Goal: Complete application form

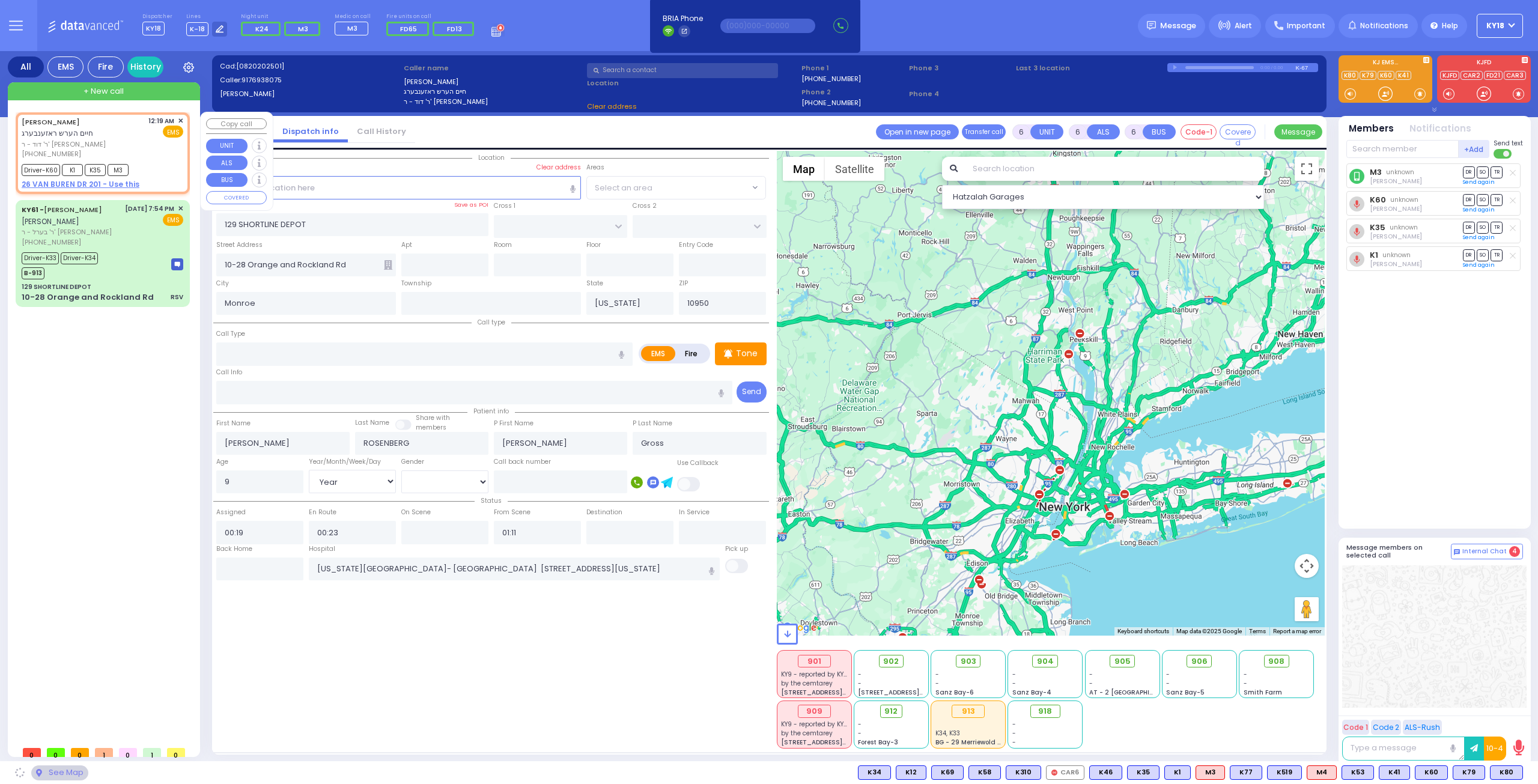
select select "Year"
select select "[DEMOGRAPHIC_DATA]"
select select
radio input "true"
select select "Year"
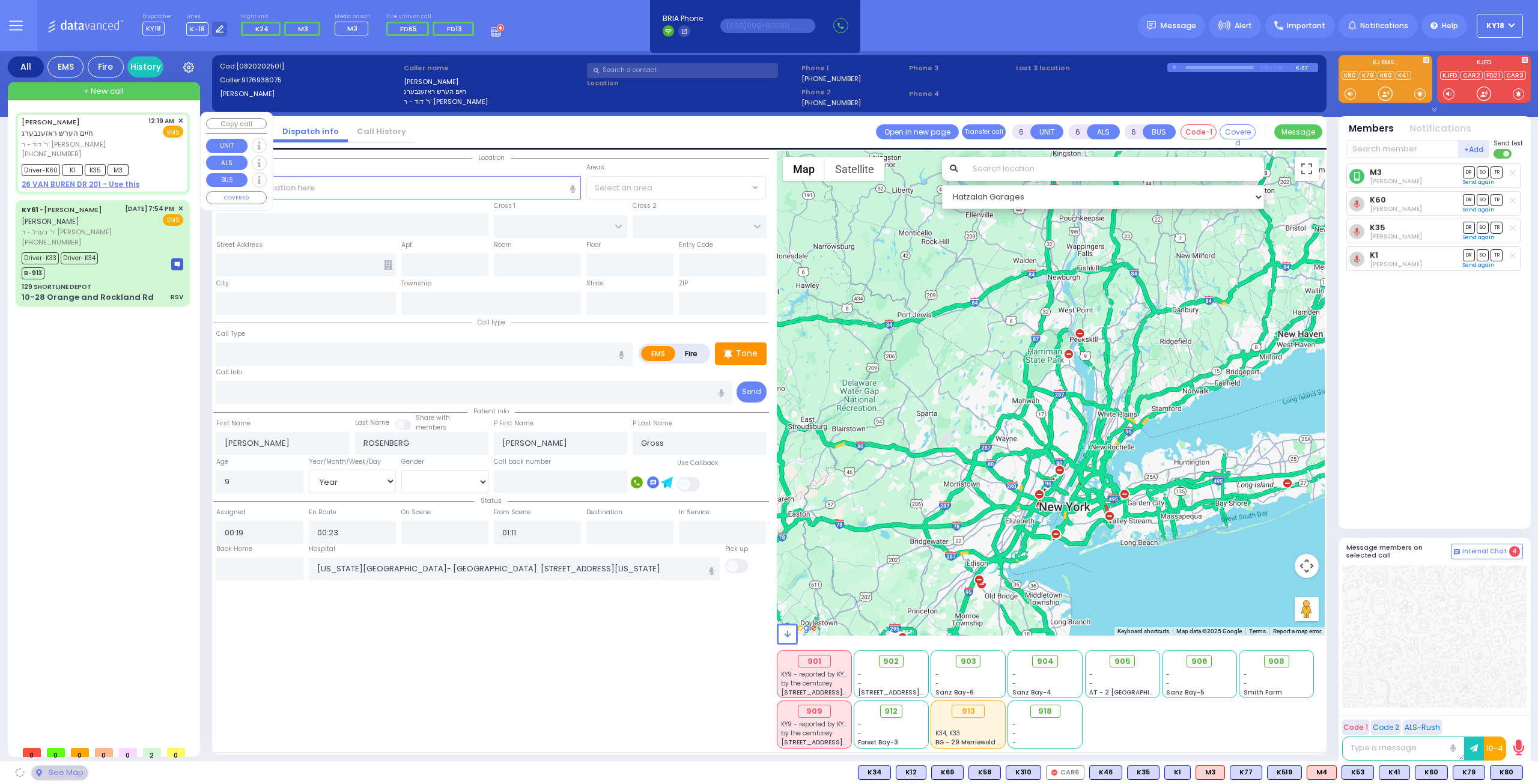
select select "[DEMOGRAPHIC_DATA]"
select select "Hatzalah Garages"
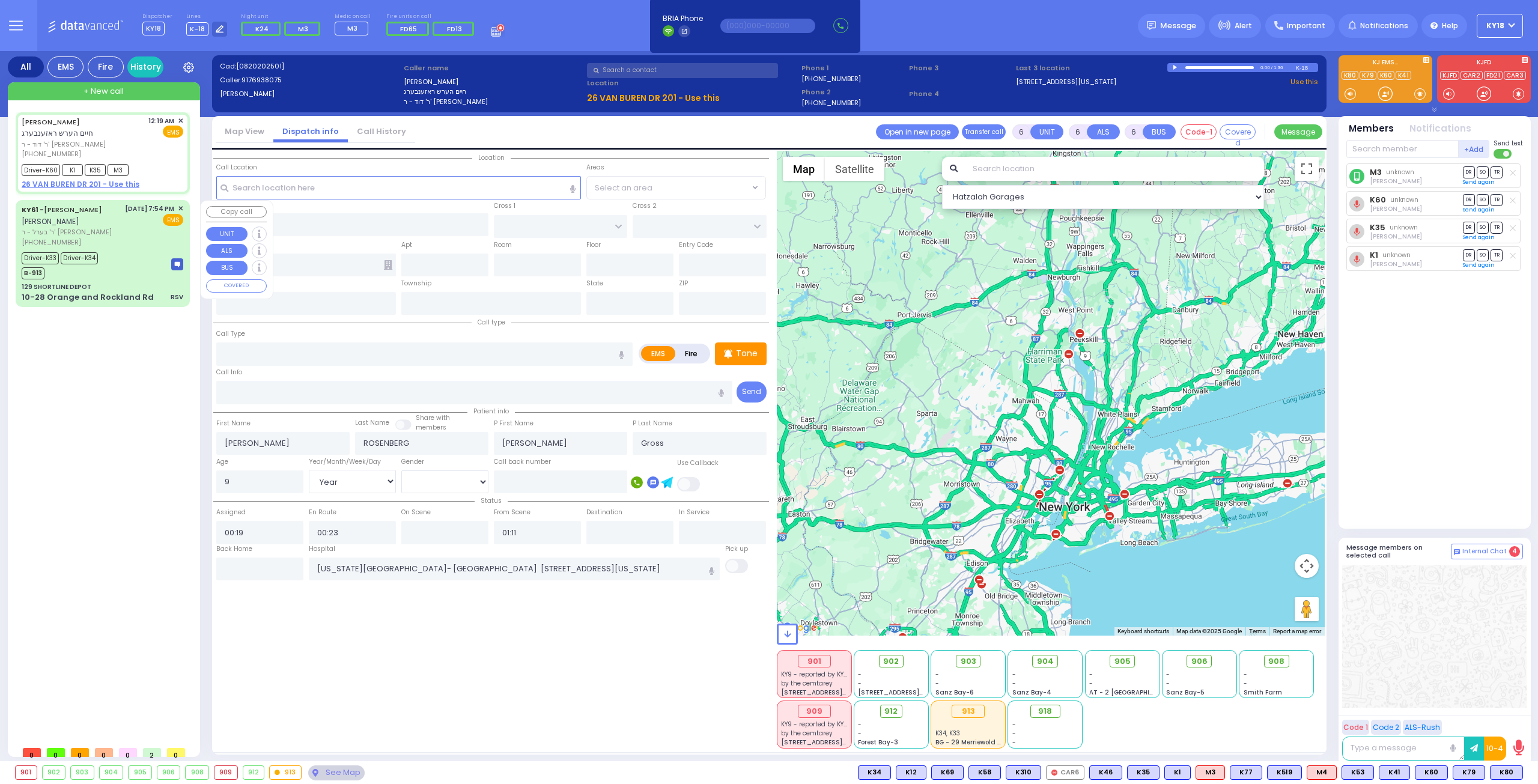
click at [112, 248] on div "[PHONE_NUMBER]" at bounding box center [71, 242] width 99 height 10
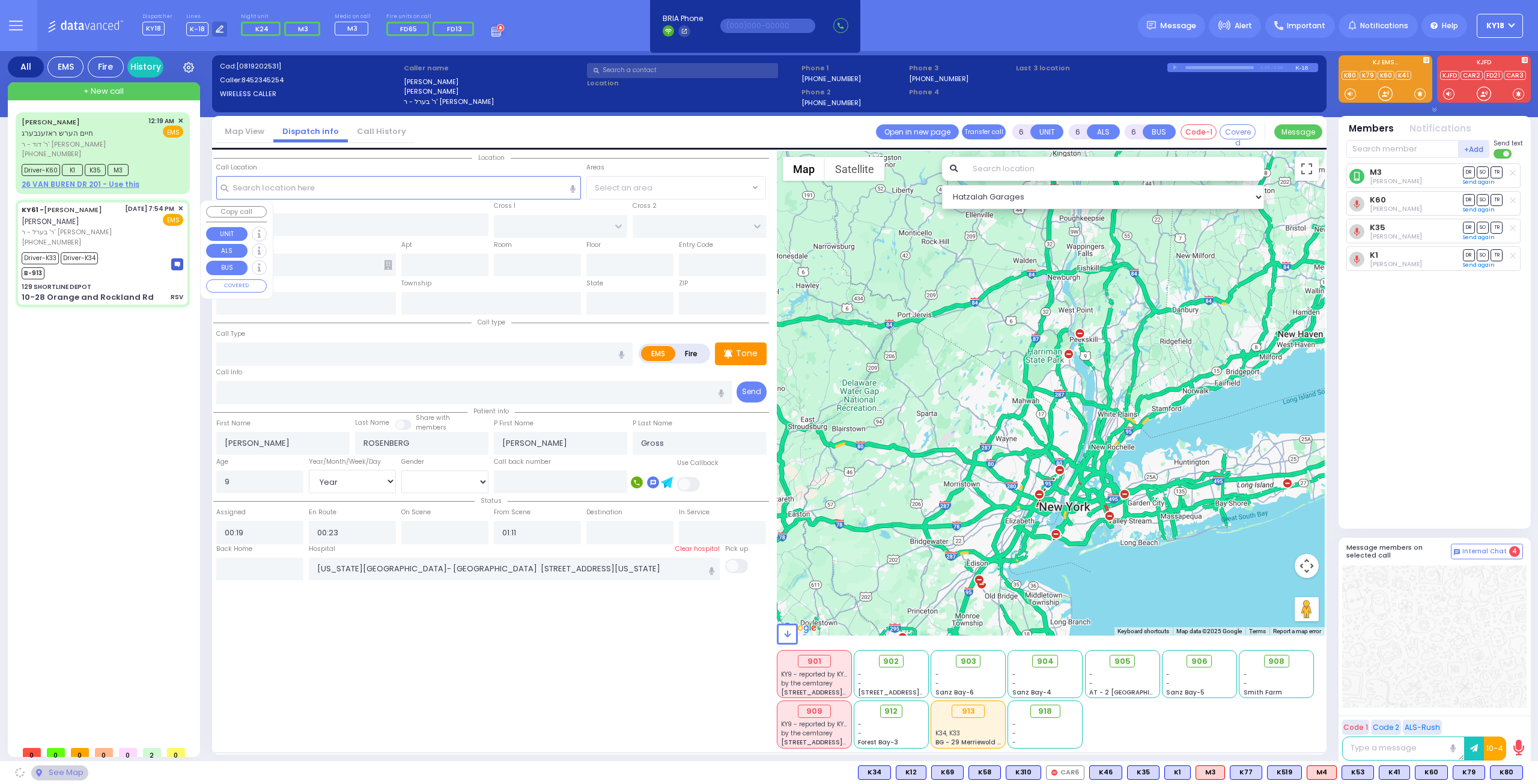
select select
type input "RSV"
radio input "true"
type input "[PERSON_NAME]"
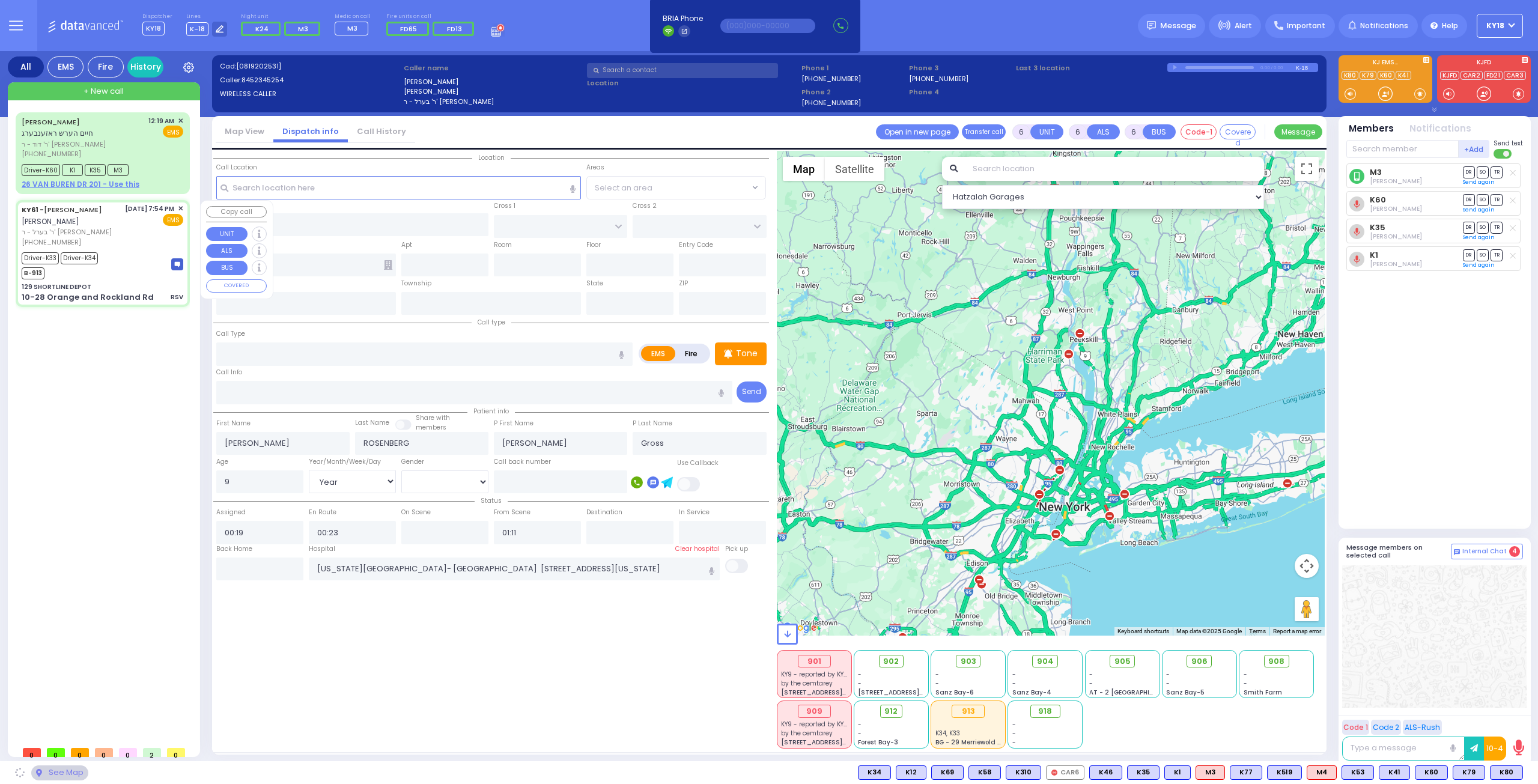
type input "[PERSON_NAME]"
type input "4"
select select "Month"
select select "[DEMOGRAPHIC_DATA]"
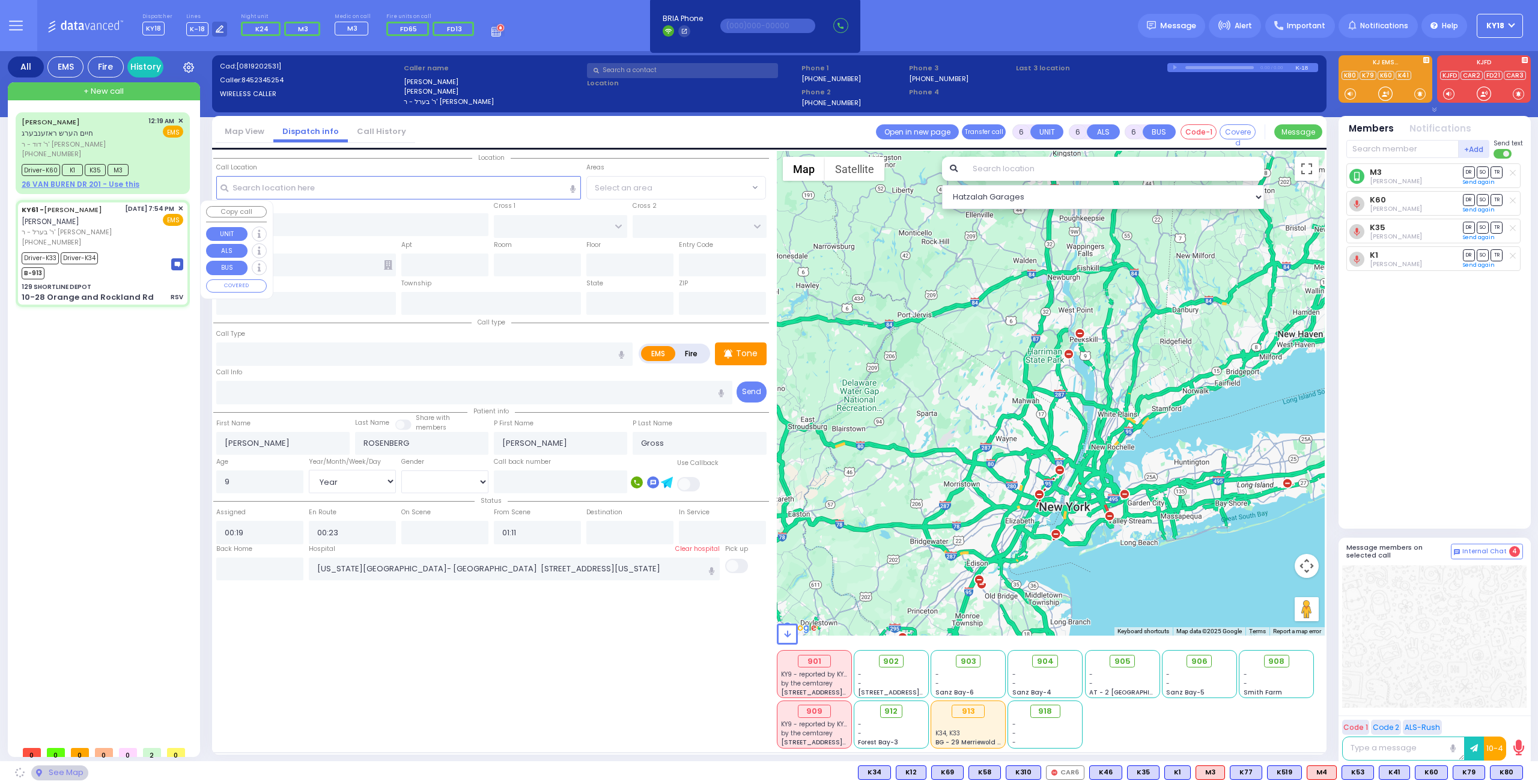
type input "19:54"
type input "20:05"
type input "20:24"
type input "21:00"
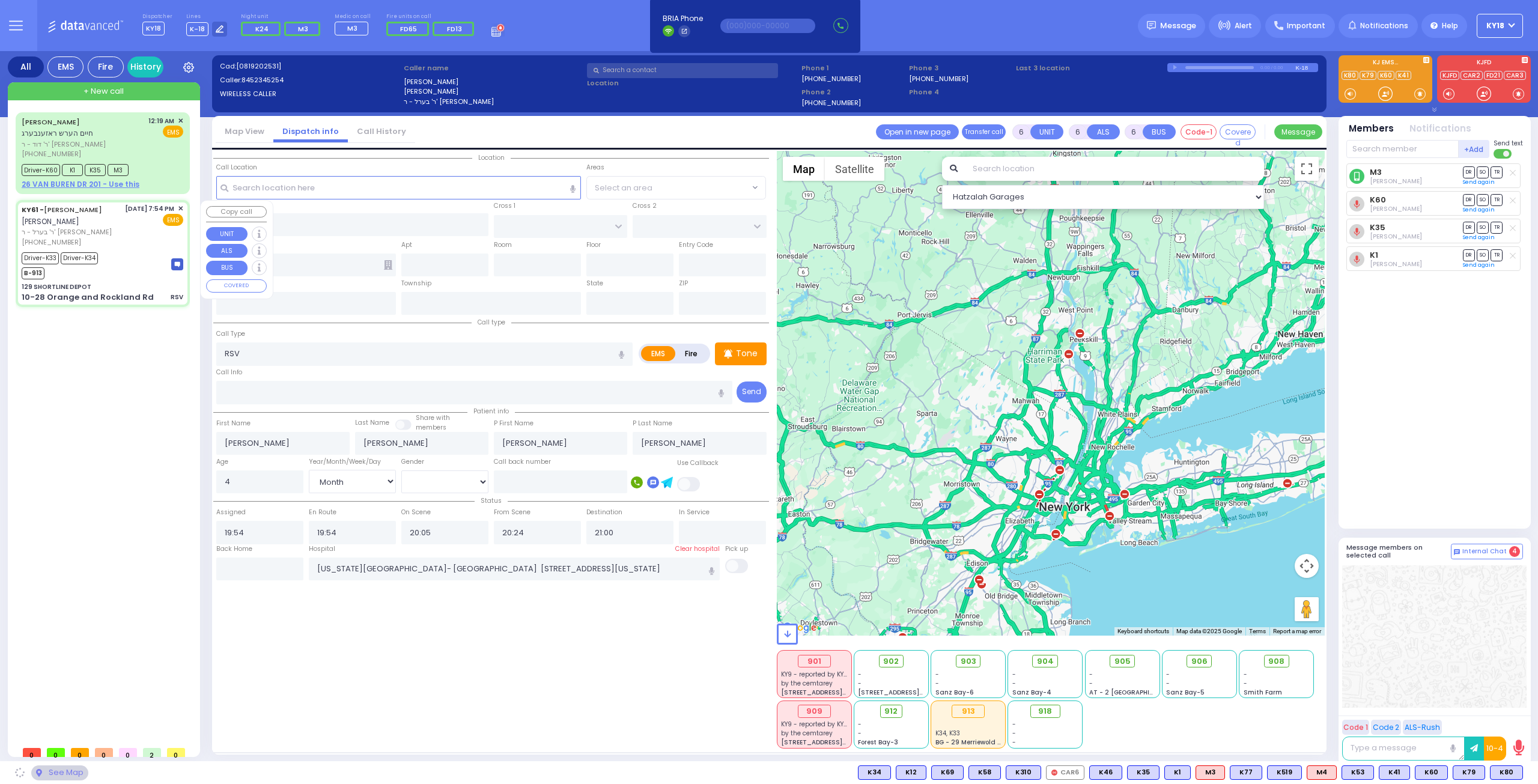
type input "21:31"
type input "[US_STATE][GEOGRAPHIC_DATA]- [GEOGRAPHIC_DATA]"
select select "Hatzalah Garages"
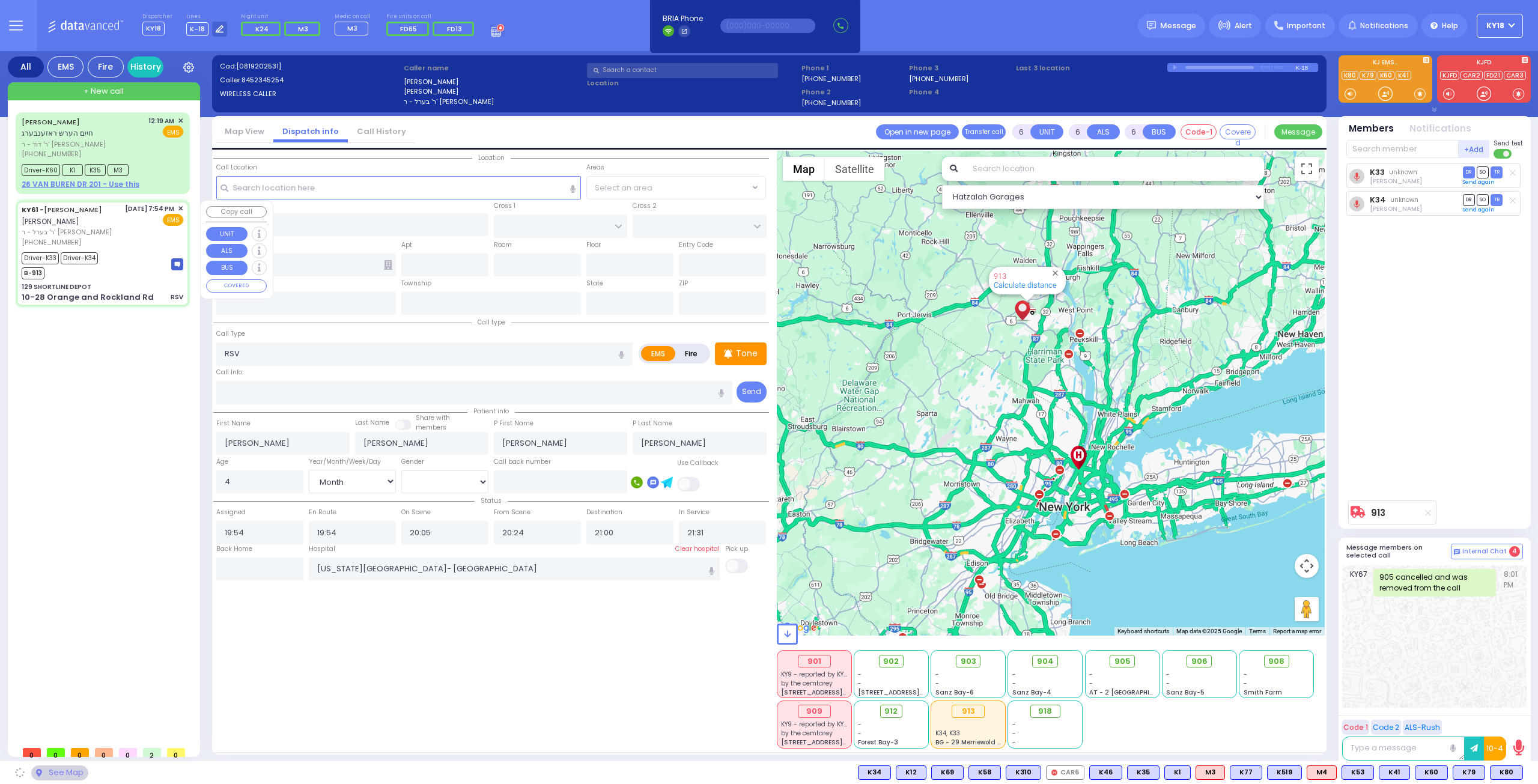
type input "129 SHORTLINE DEPOT"
type input "10-28 Orange and Rockland Rd"
type input "Monroe"
type input "[US_STATE]"
type input "10950"
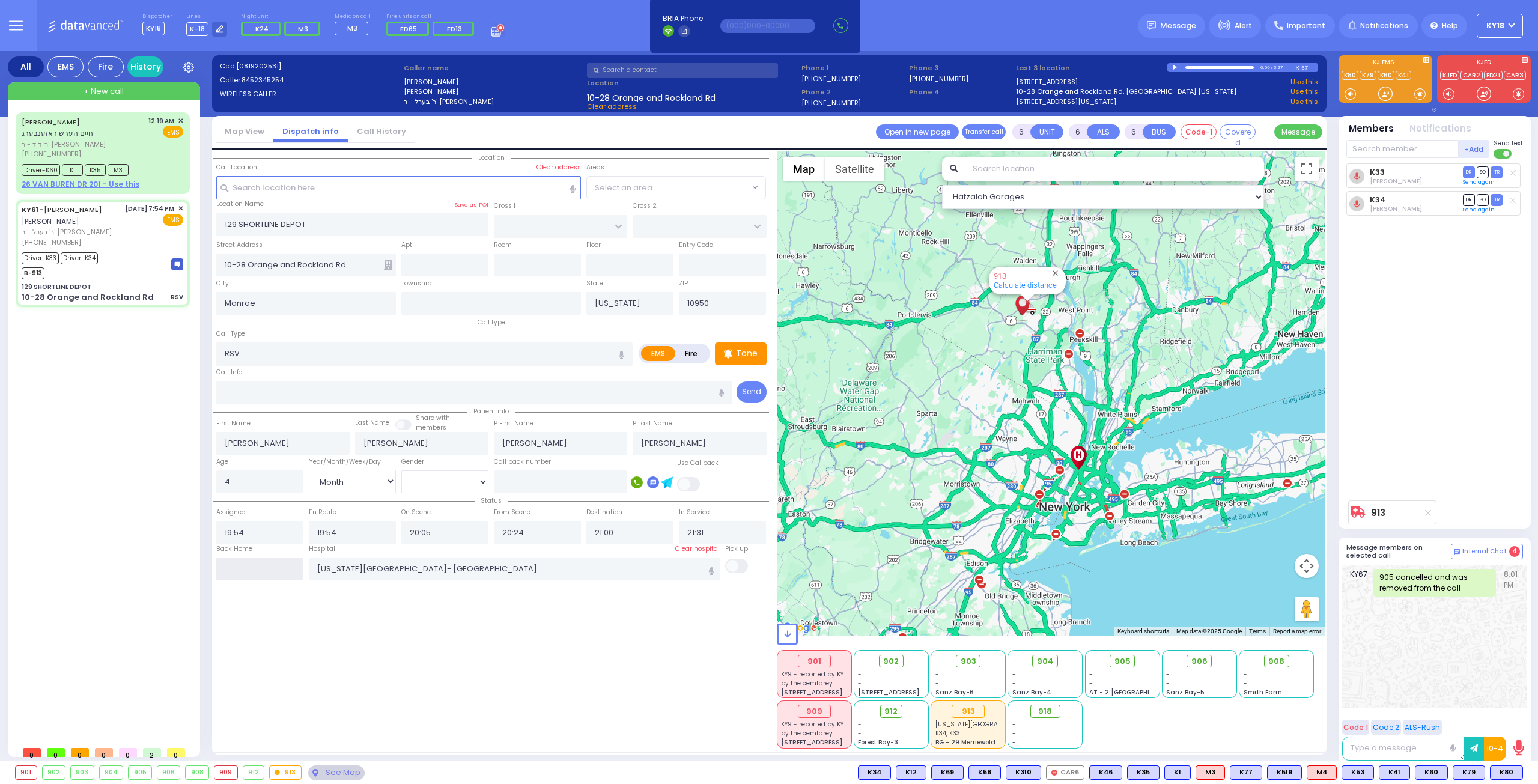
click at [265, 562] on input "text" at bounding box center [260, 569] width 87 height 23
click at [264, 559] on input "text" at bounding box center [260, 569] width 87 height 23
click at [264, 558] on input "text" at bounding box center [260, 569] width 87 height 23
click at [265, 552] on div "Back Home" at bounding box center [260, 551] width 87 height 13
click at [269, 564] on input "text" at bounding box center [260, 569] width 87 height 23
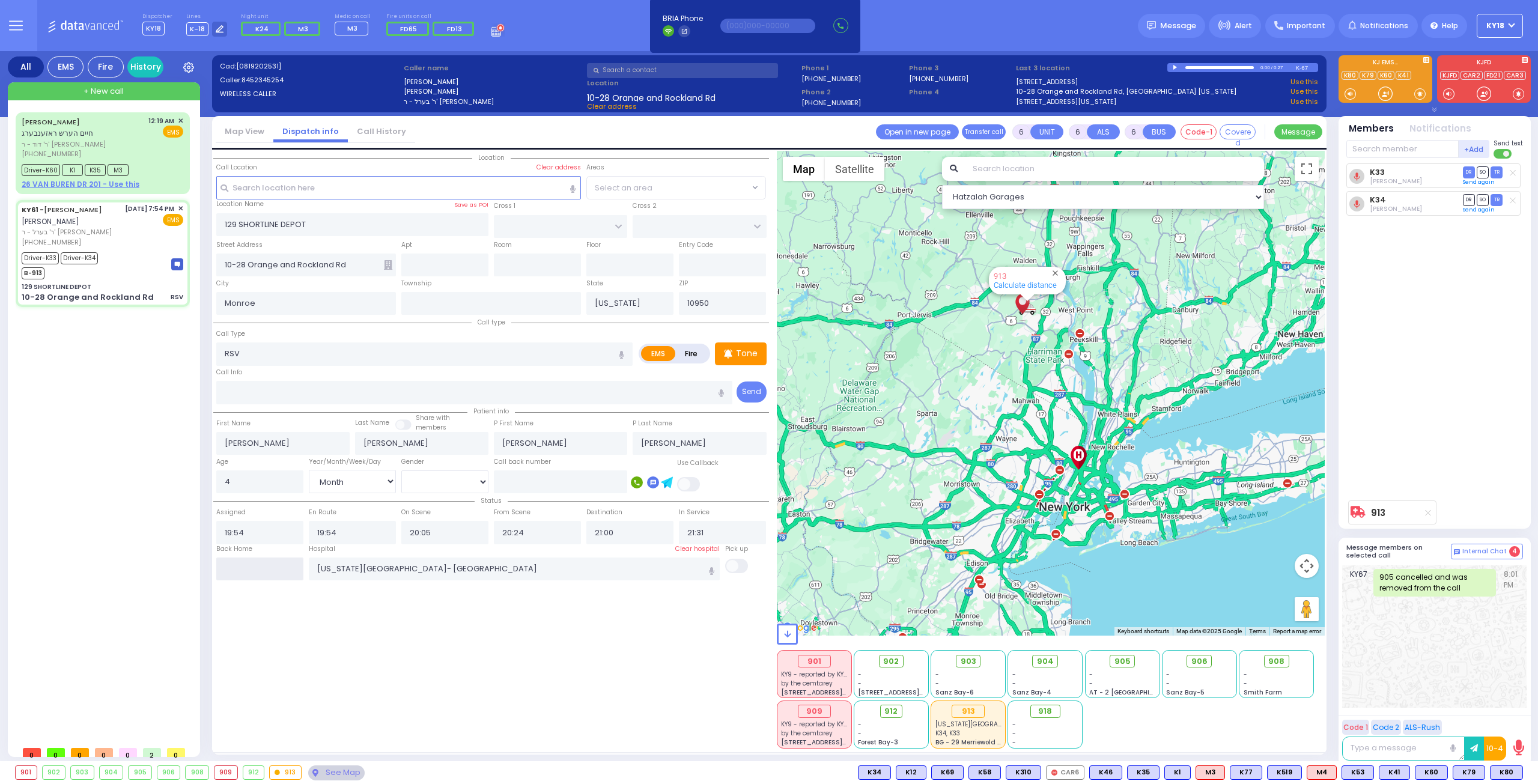
click at [269, 563] on input "text" at bounding box center [260, 569] width 87 height 23
click at [270, 563] on input "text" at bounding box center [260, 569] width 87 height 23
type input "02:32"
select select
radio input "true"
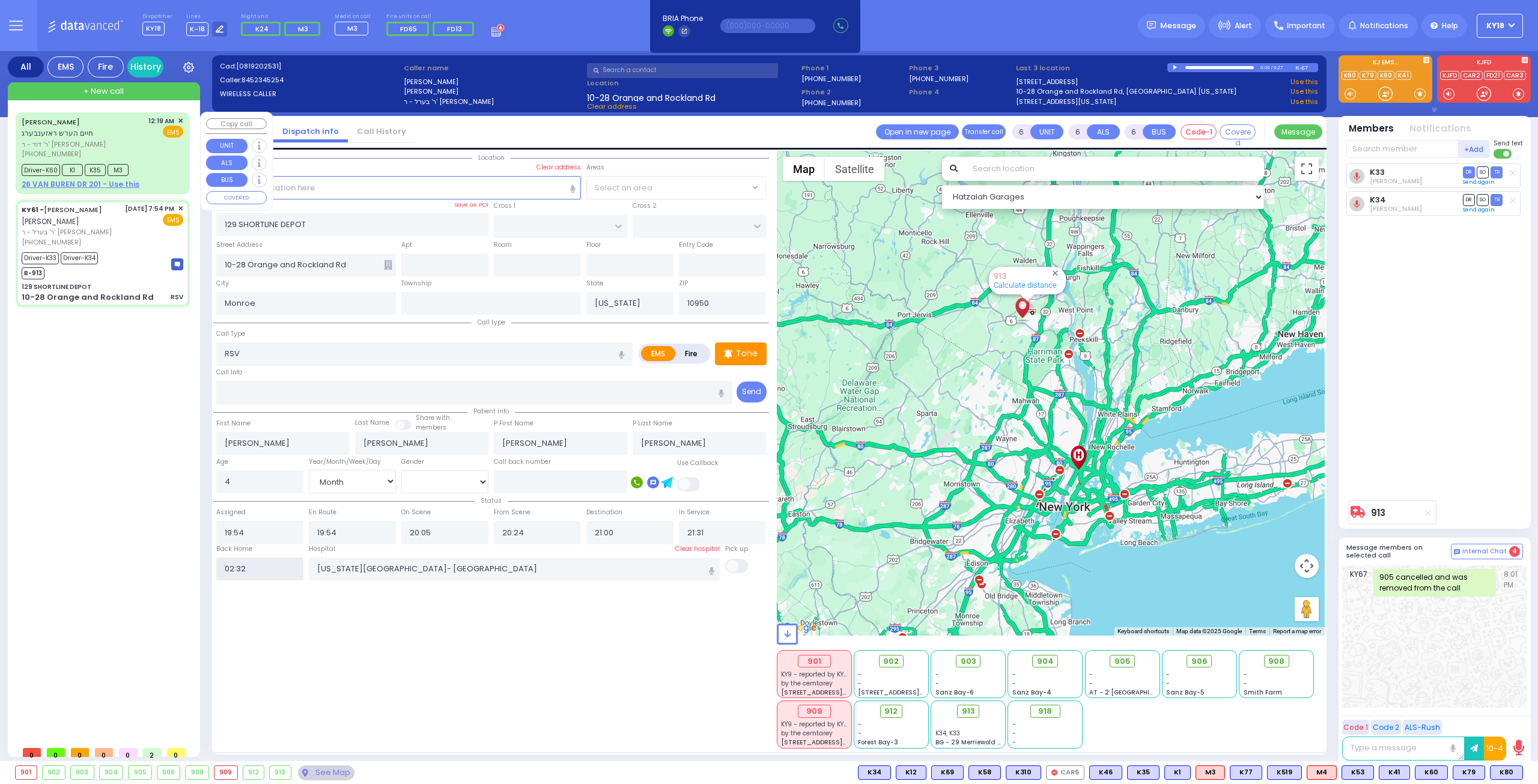
select select
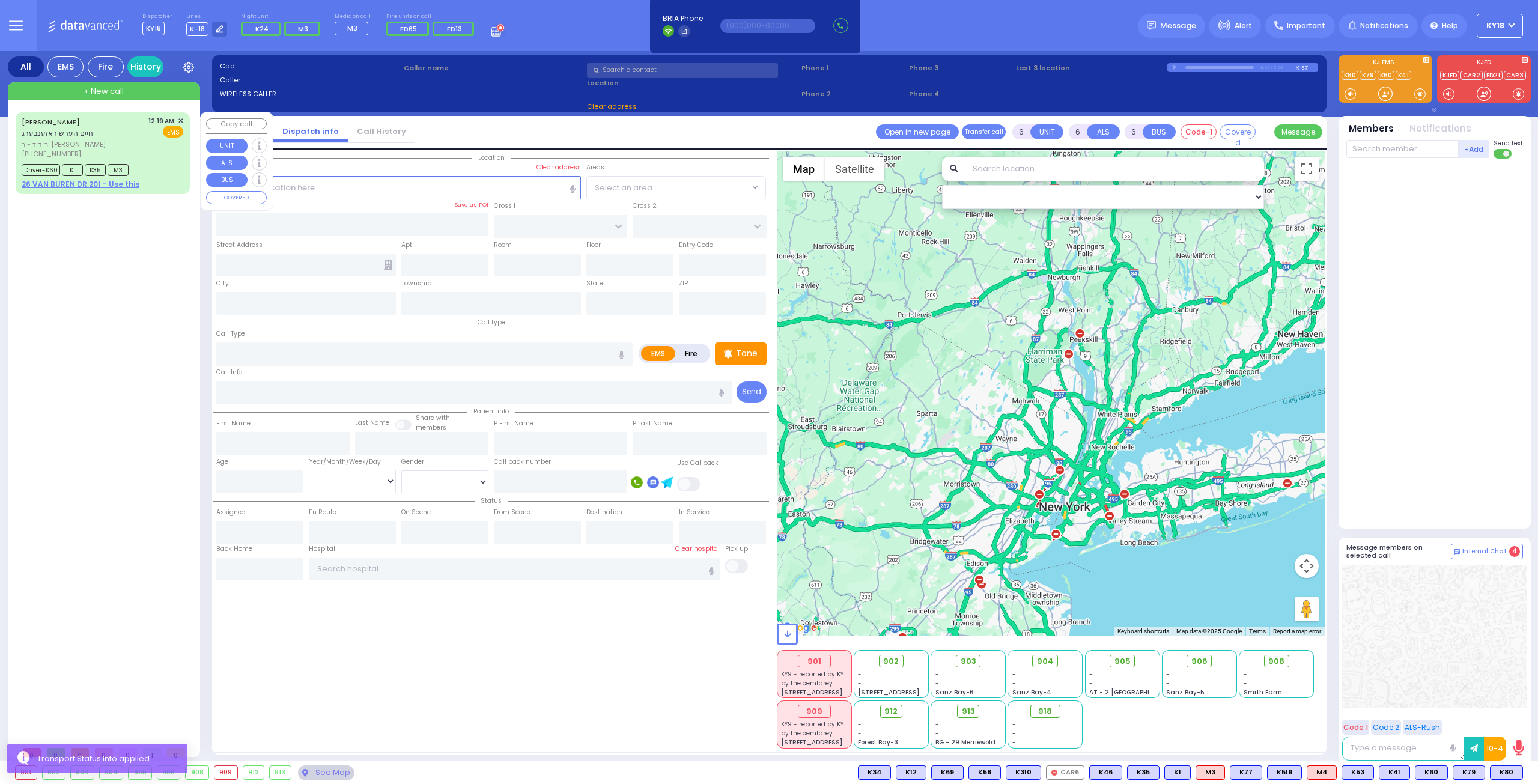
click at [119, 133] on div "[PERSON_NAME] חיים הערש ראזענבערג" at bounding box center [83, 128] width 122 height 24
select select
radio input "true"
type input "[PERSON_NAME]"
type input "ROSENBERG"
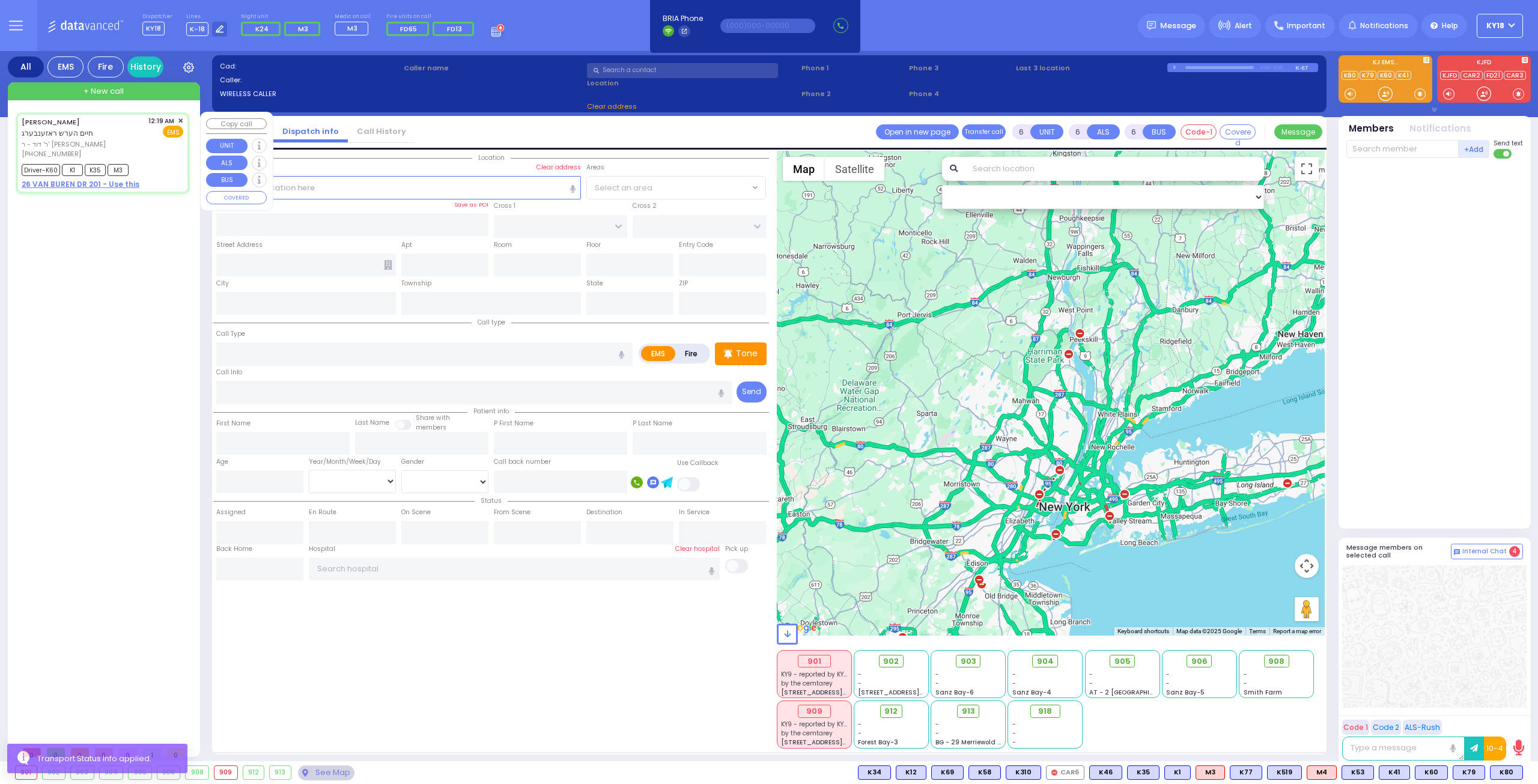
type input "[PERSON_NAME]"
type input "Gross"
type input "9"
select select "Year"
select select "[DEMOGRAPHIC_DATA]"
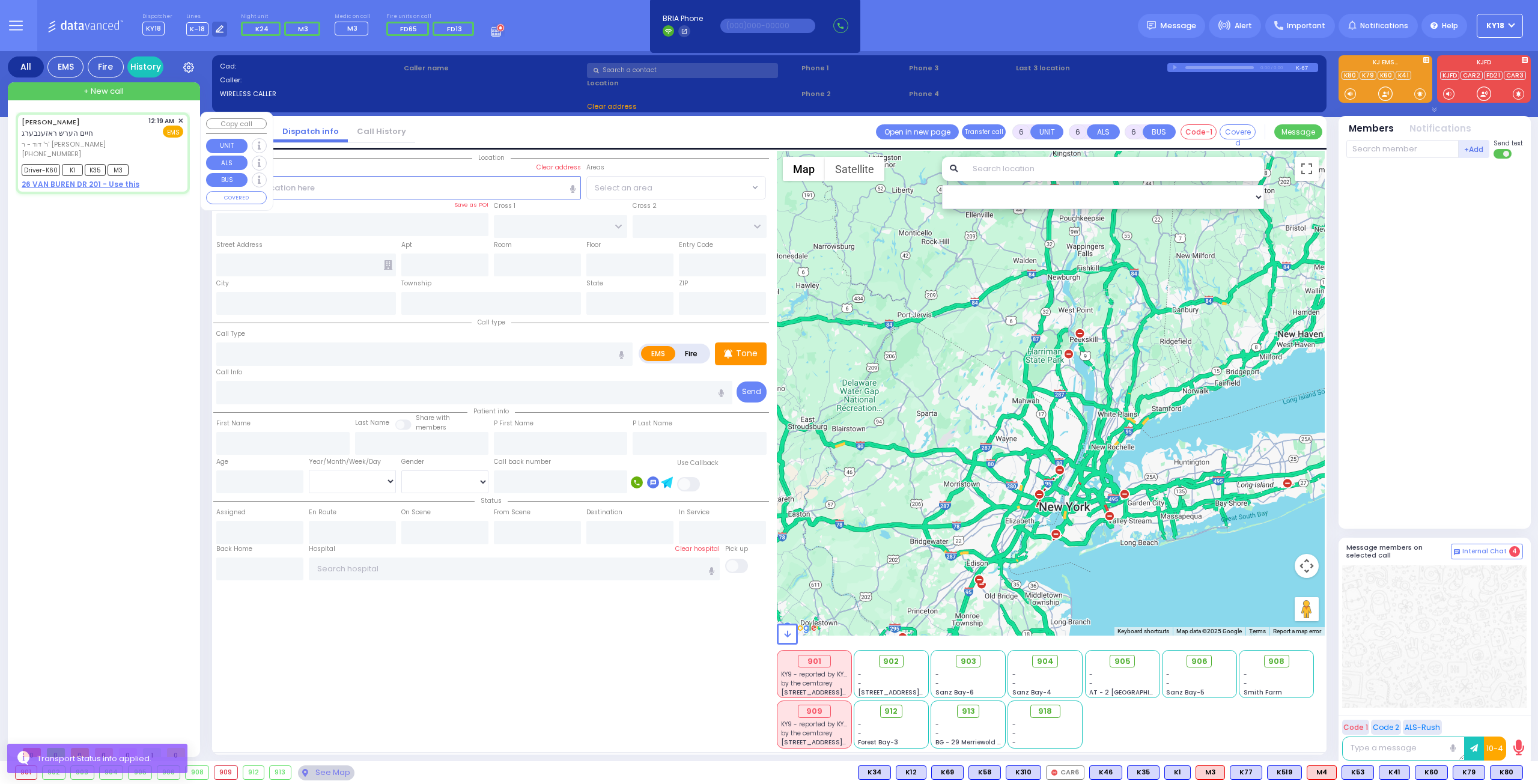
type input "00:19"
type input "00:23"
type input "01:11"
type input "[US_STATE][GEOGRAPHIC_DATA]- [GEOGRAPHIC_DATA] [STREET_ADDRESS][US_STATE]"
select select "Hatzalah Garages"
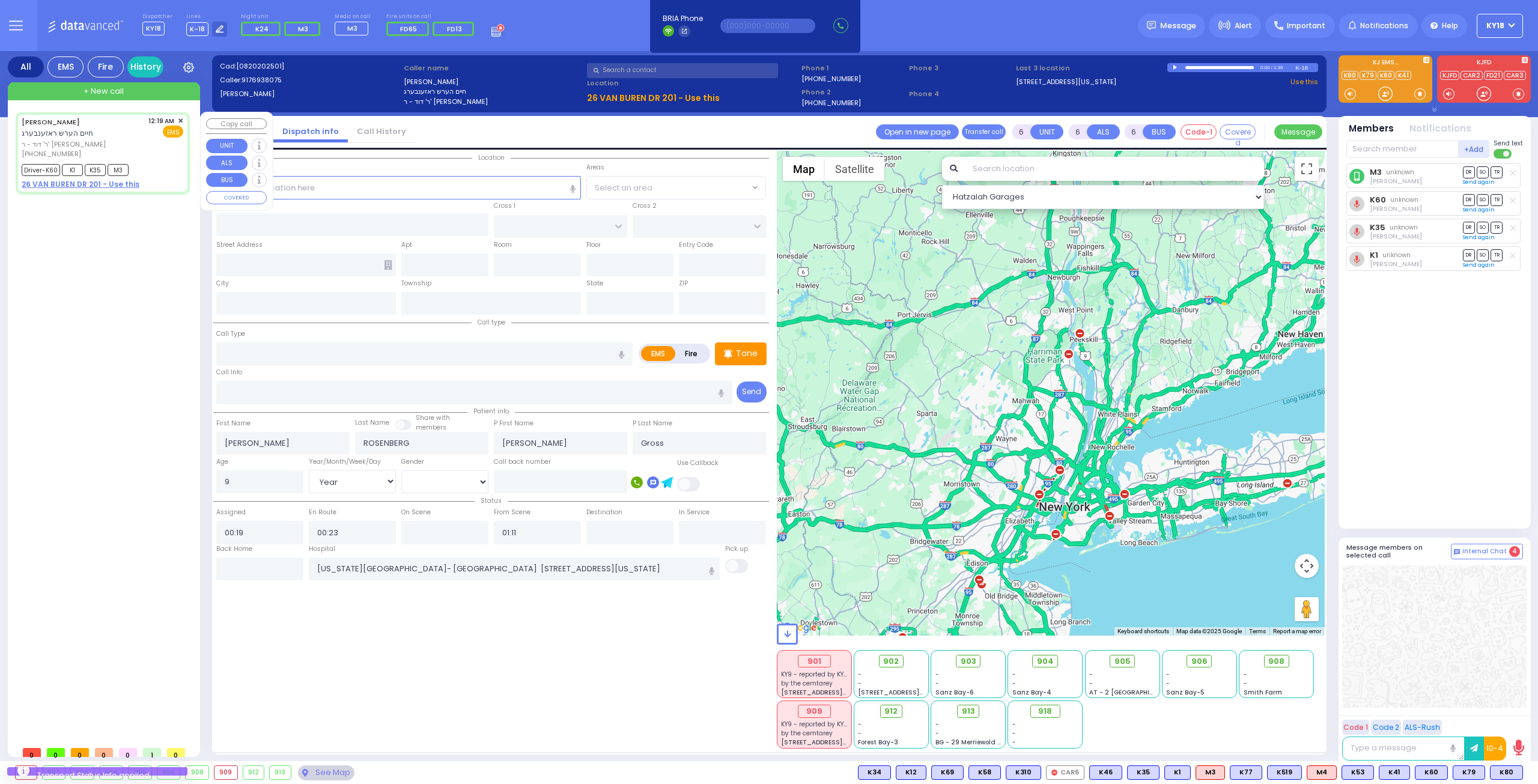
select select
radio input "true"
select select "Year"
select select "[DEMOGRAPHIC_DATA]"
select select "Hatzalah Garages"
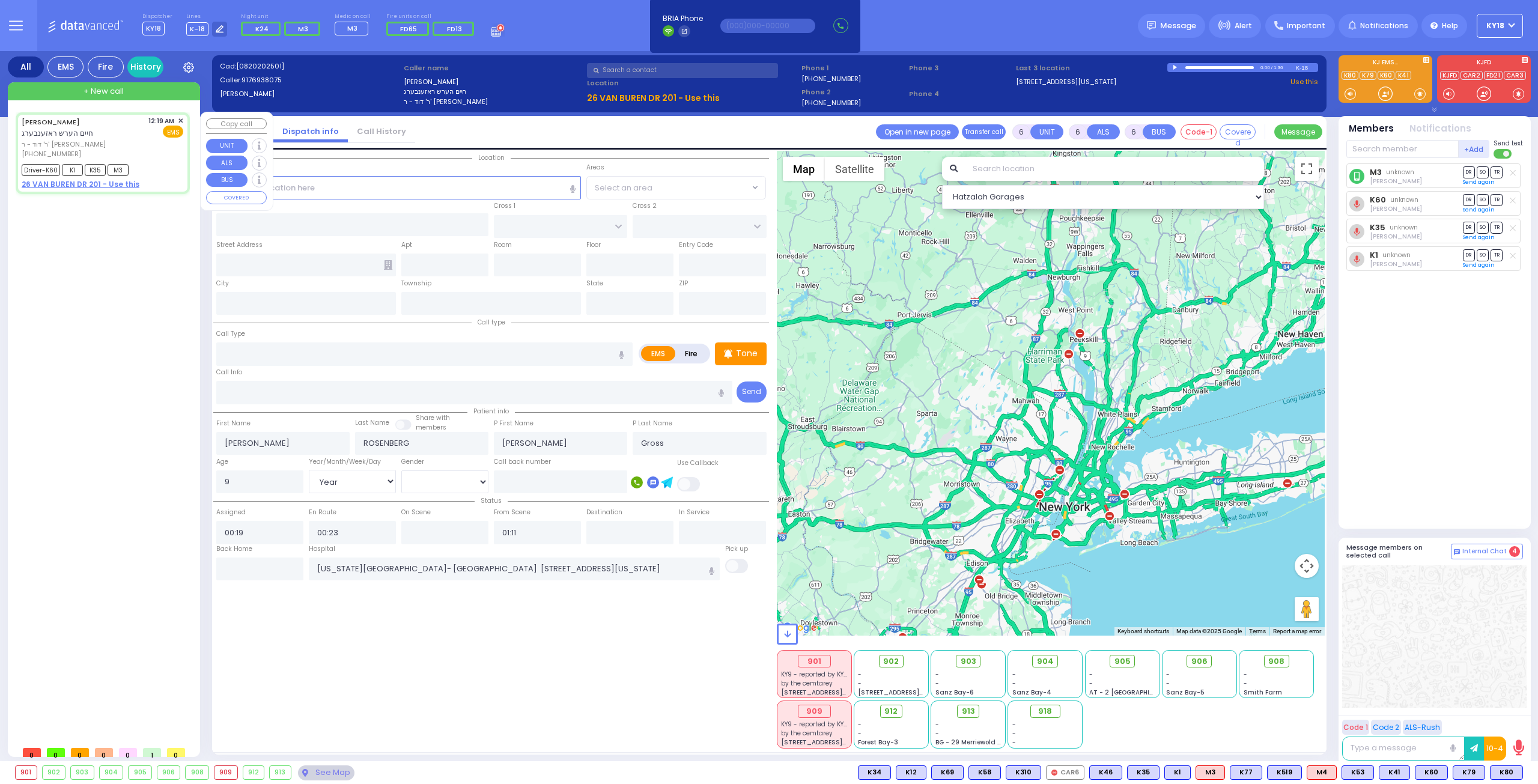
select select
radio input "true"
select select "Year"
select select "[DEMOGRAPHIC_DATA]"
select select "Hatzalah Garages"
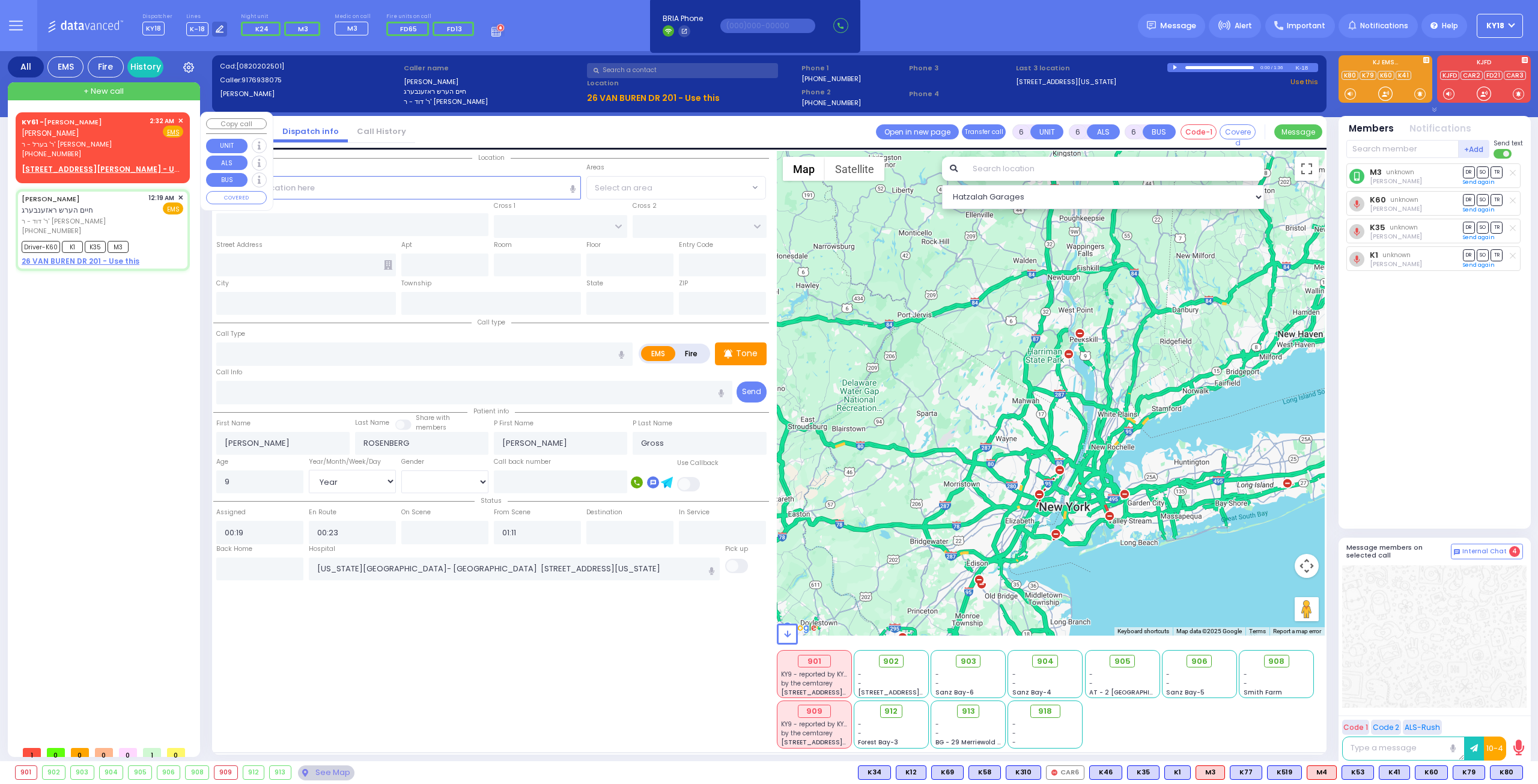
click at [133, 151] on div "[PHONE_NUMBER]" at bounding box center [84, 154] width 124 height 10
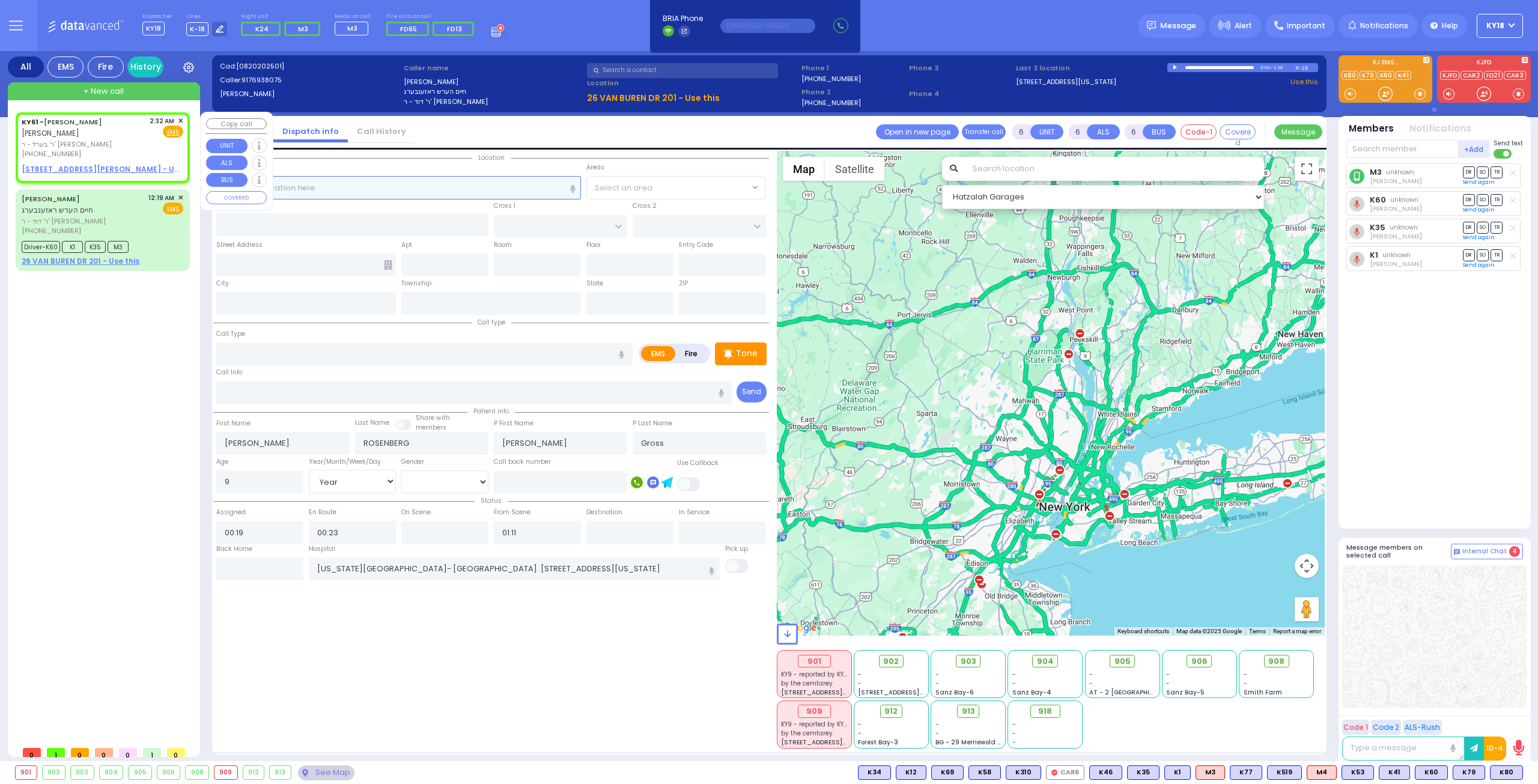
type input "2"
type input "1"
select select
radio input "true"
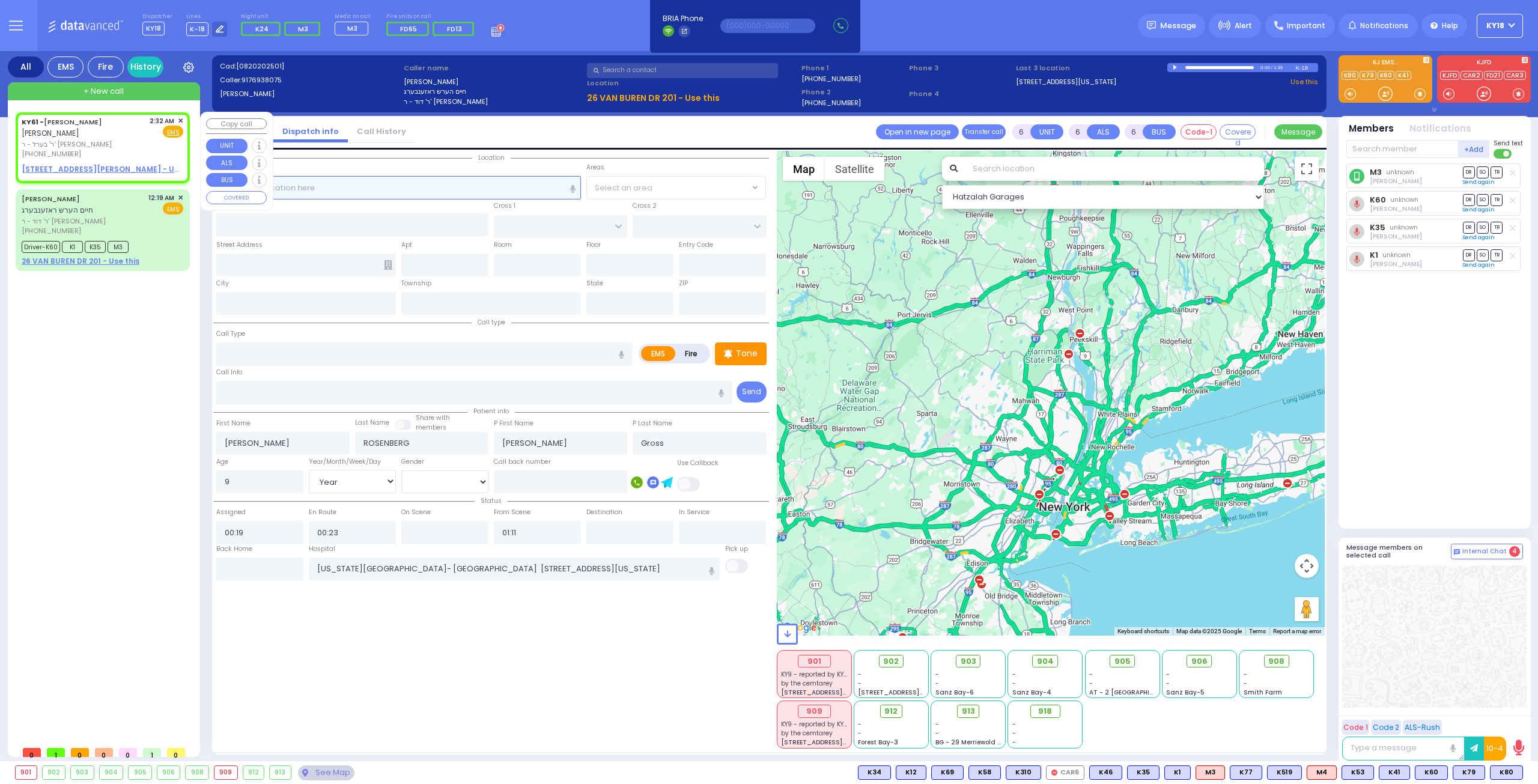
type input "[PERSON_NAME]"
select select
type input "02:32"
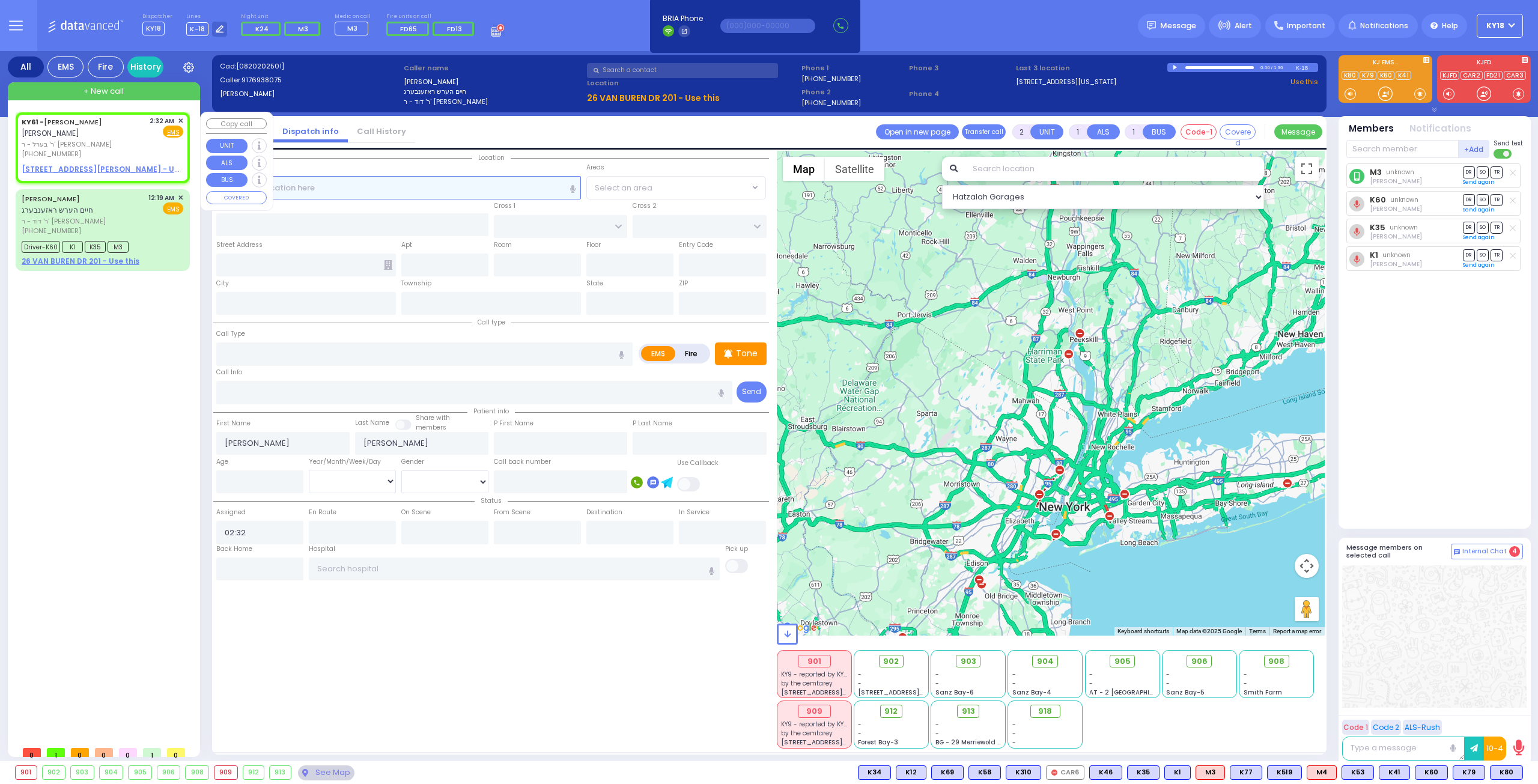
select select "Hatzalah Garages"
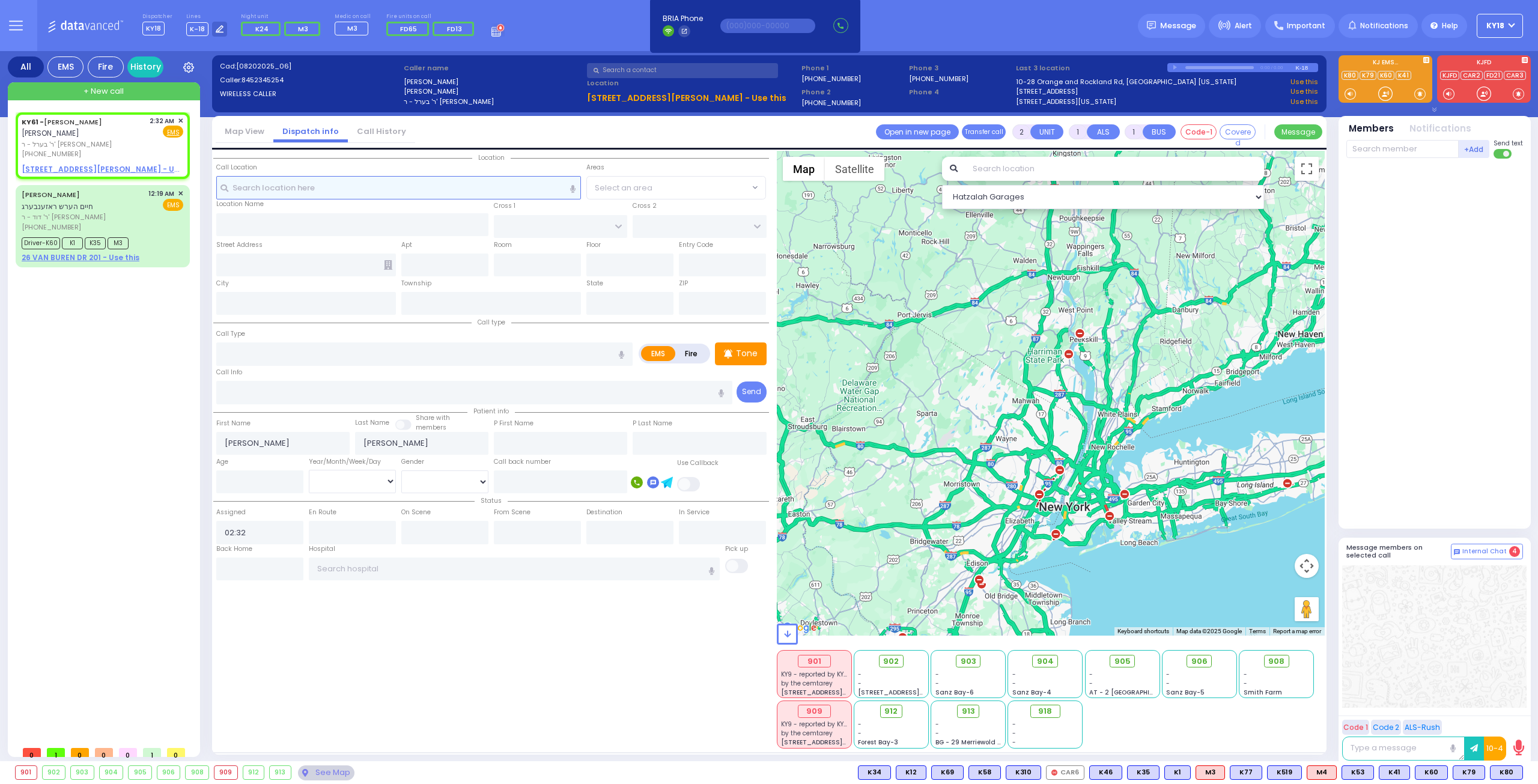
select select
radio input "true"
select select
select select "Hatzalah Garages"
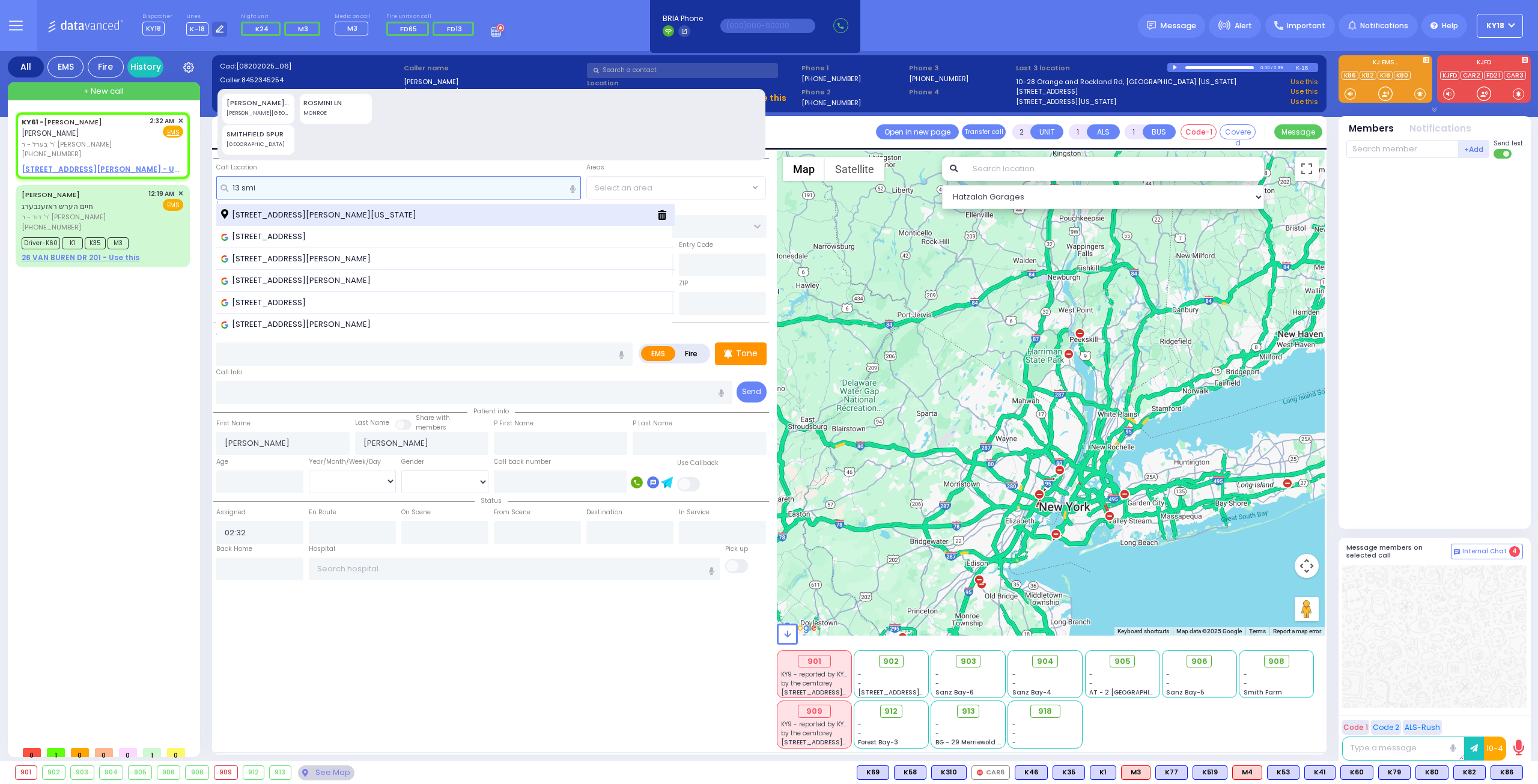
type input "13 smi"
click at [312, 213] on span "[STREET_ADDRESS][PERSON_NAME][US_STATE]" at bounding box center [321, 215] width 200 height 12
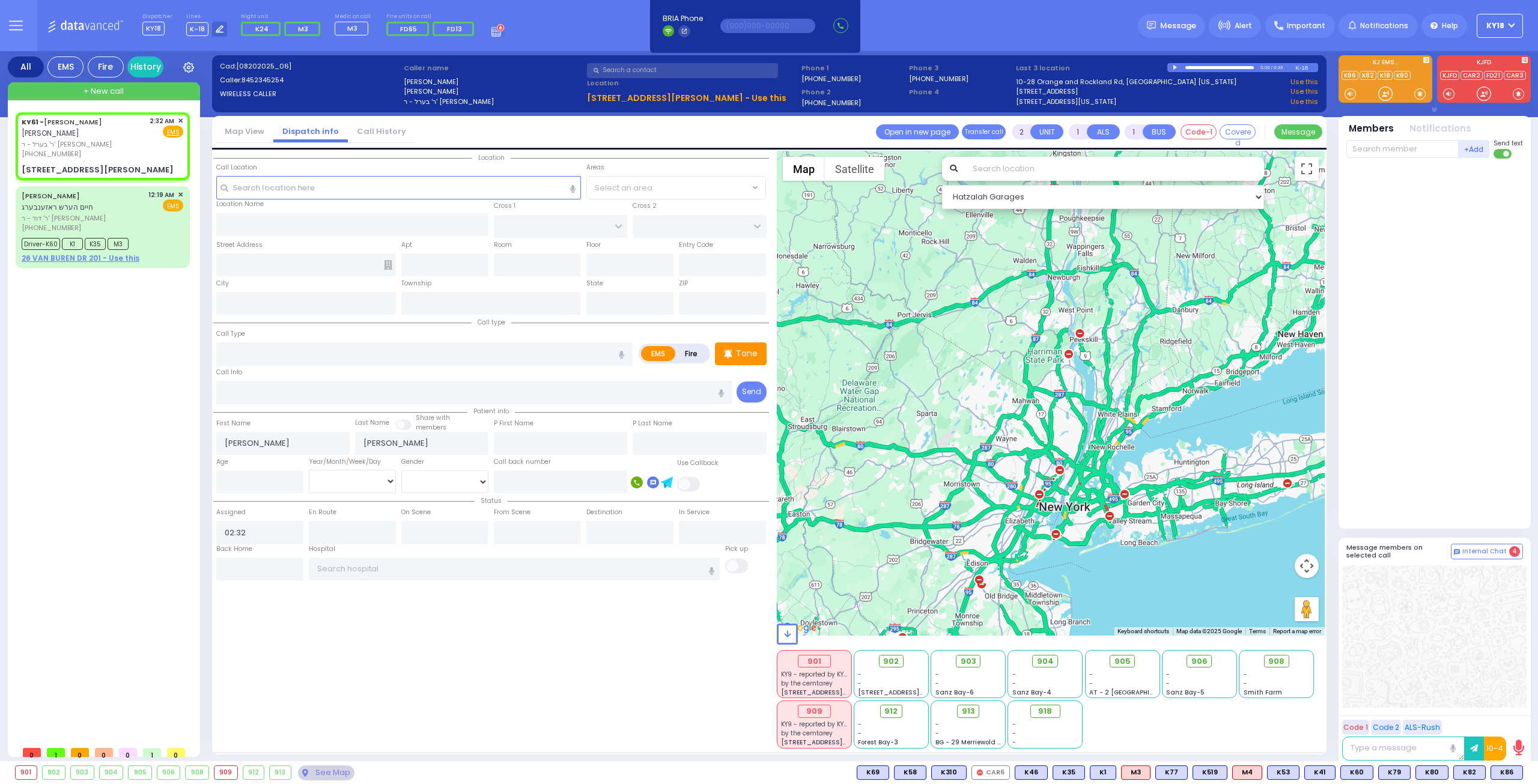
select select
radio input "true"
select select
type input "TOMER CIRCLE"
type input "[PERSON_NAME] COURT"
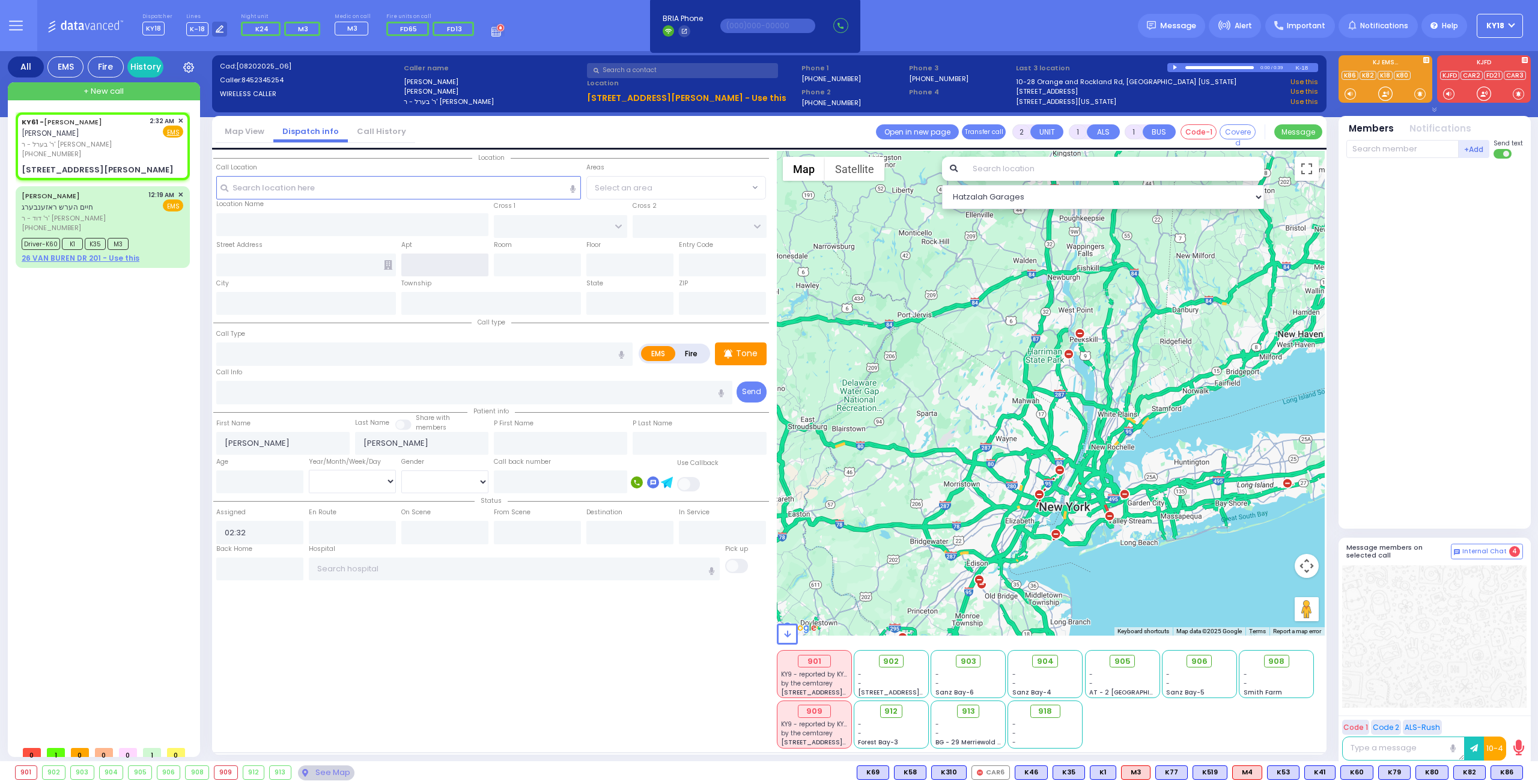
type input "[STREET_ADDRESS][PERSON_NAME]"
type input "Monroe"
type input "[US_STATE]"
type input "10950"
select select "Hatzalah Garages"
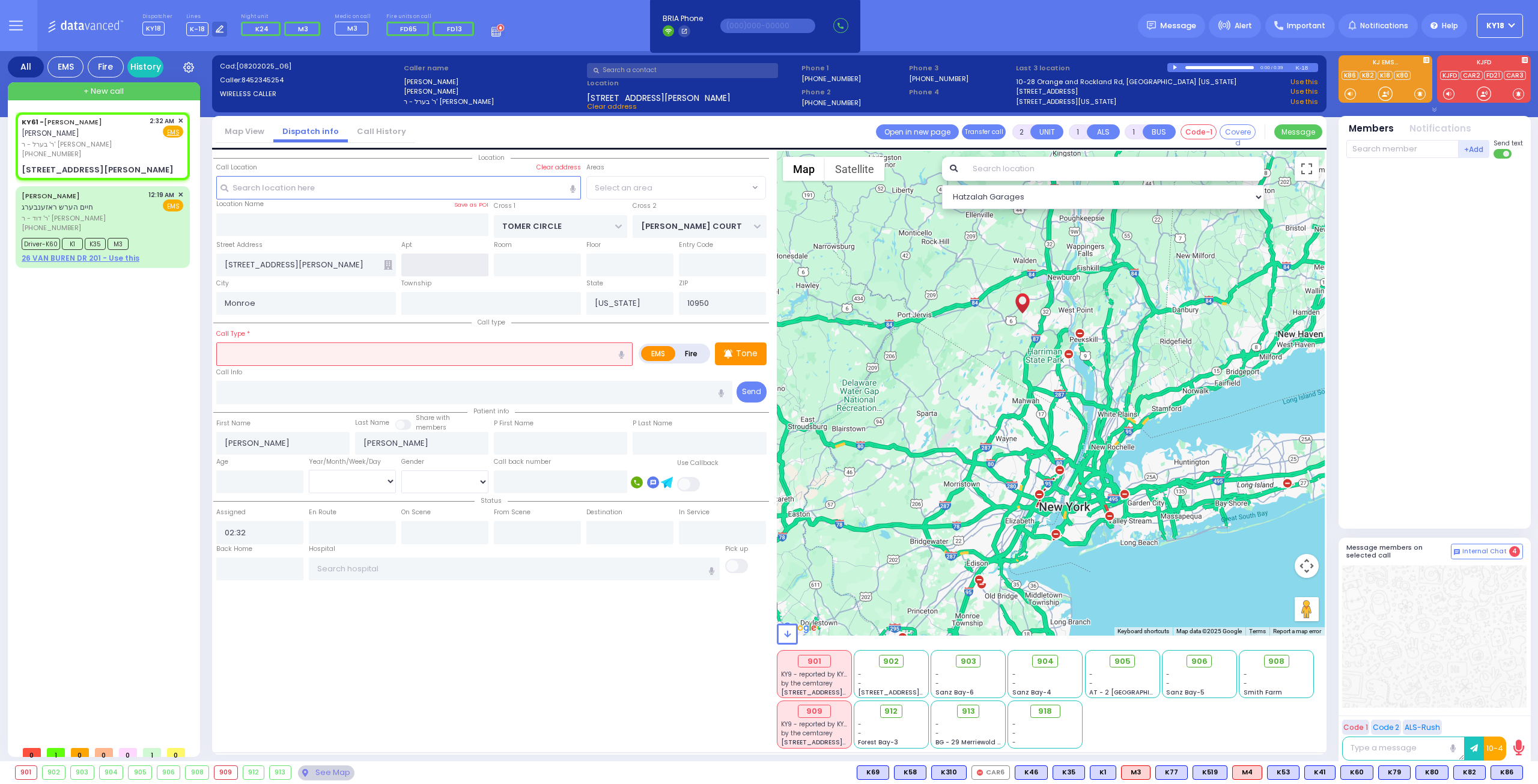
select select "[PERSON_NAME][GEOGRAPHIC_DATA]"
click at [267, 353] on input "text" at bounding box center [424, 354] width 417 height 23
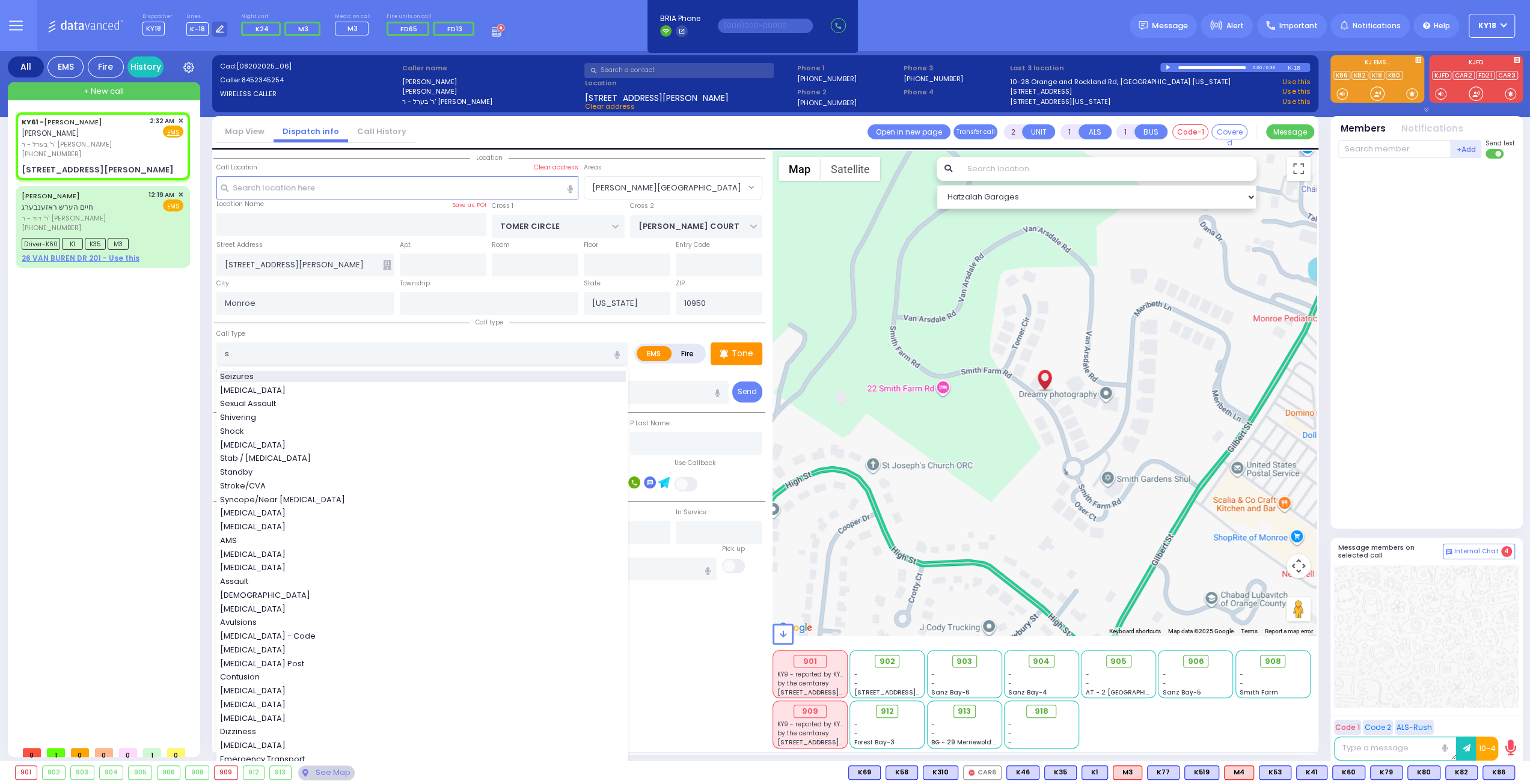
click at [274, 374] on div "Seizures" at bounding box center [423, 376] width 406 height 12
type input "Seizures"
type input "3"
type input "2"
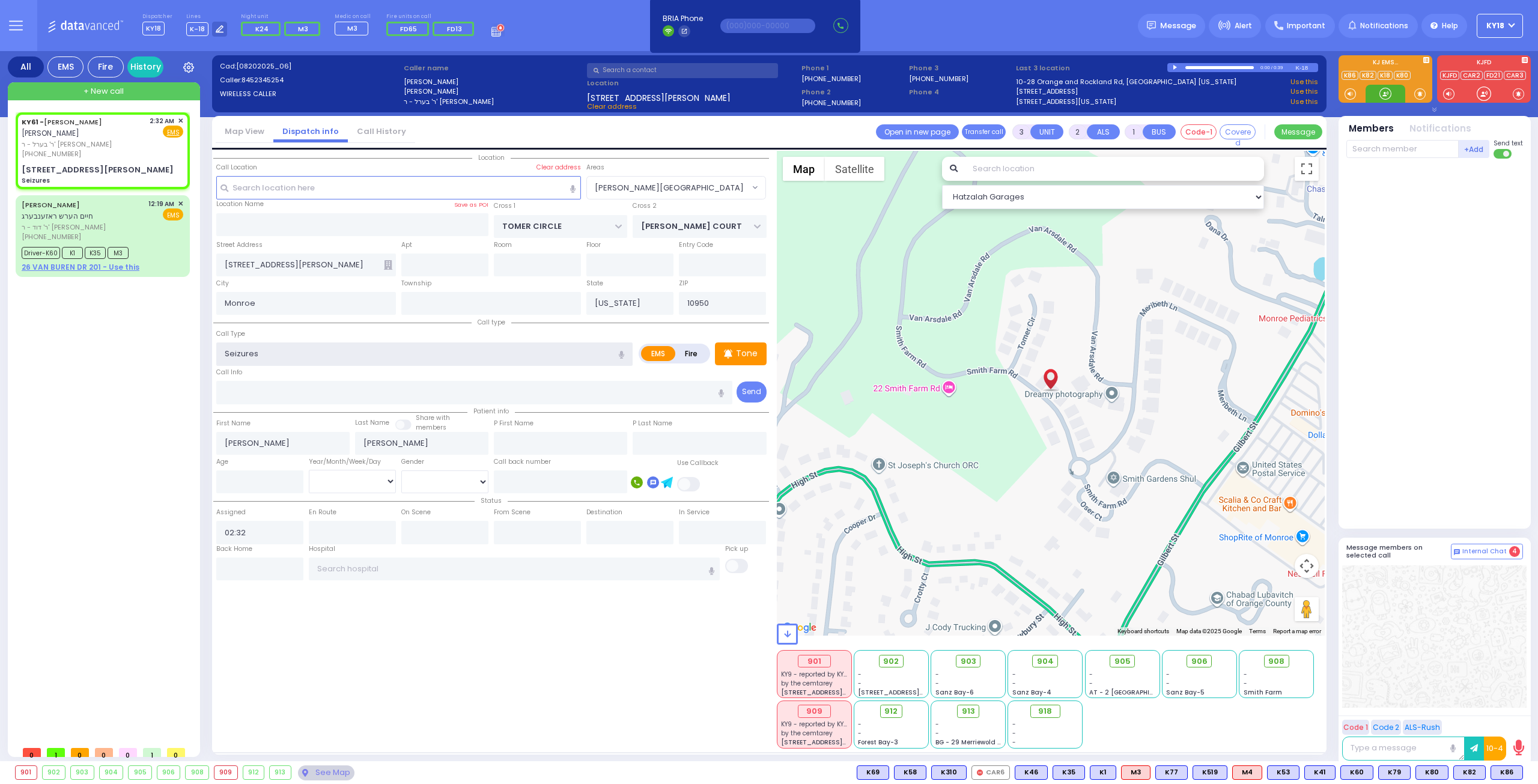
select select
radio input "true"
select select
select select "Hatzalah Garages"
select select "[PERSON_NAME][GEOGRAPHIC_DATA]"
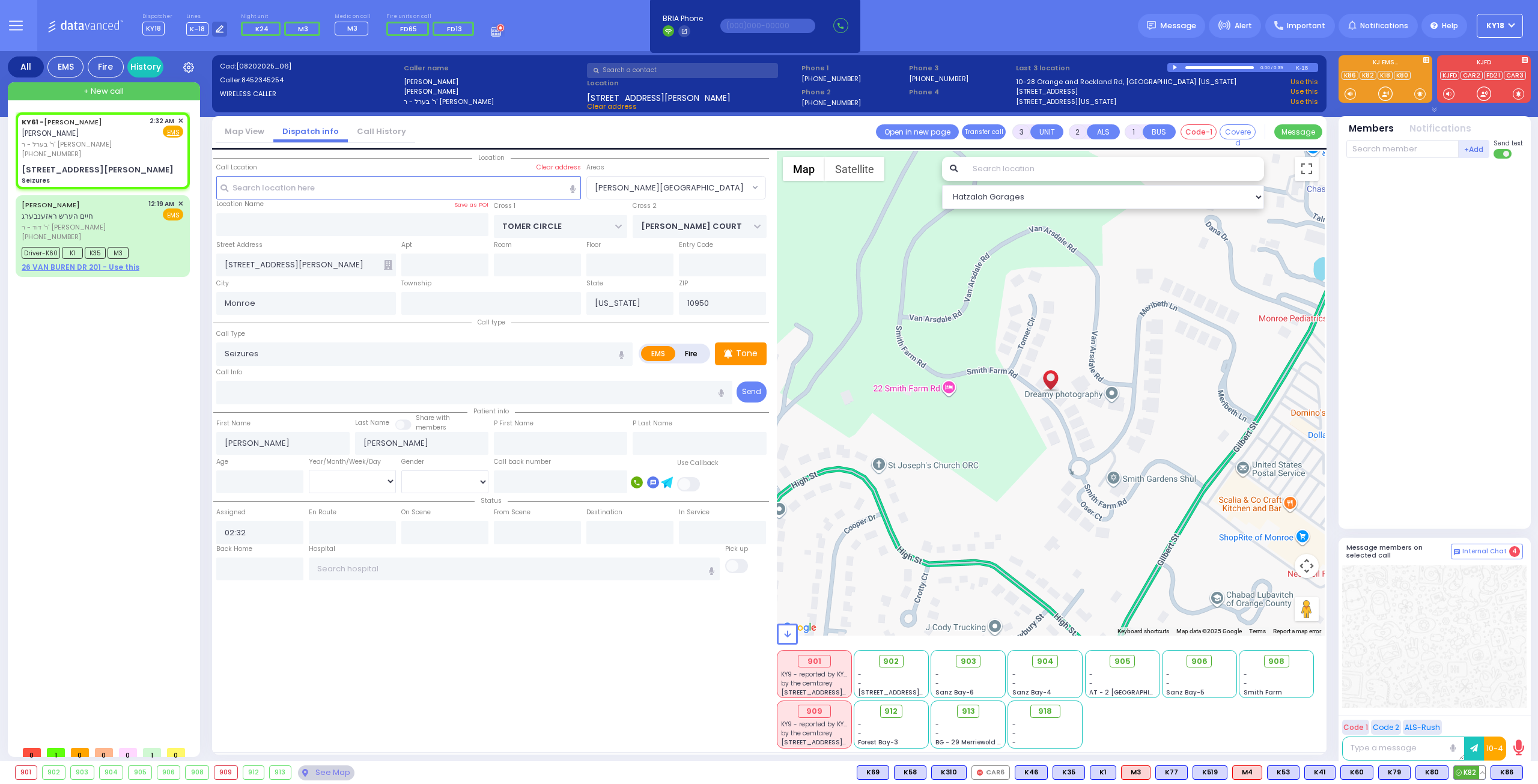
click at [1463, 772] on span "K82" at bounding box center [1469, 773] width 31 height 13
select select
radio input "true"
select select
type input "02:34"
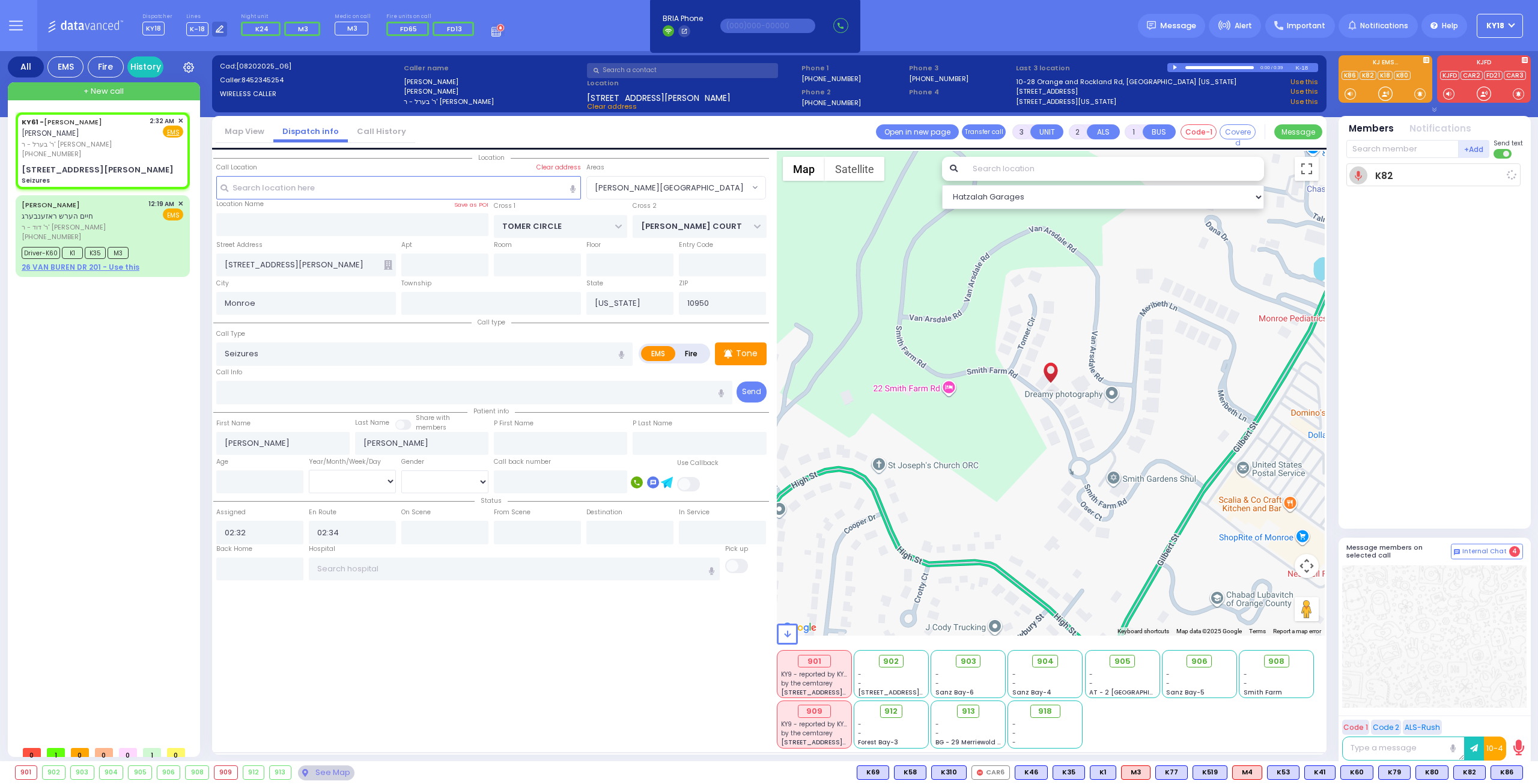
select select "Hatzalah Garages"
select select "[PERSON_NAME][GEOGRAPHIC_DATA]"
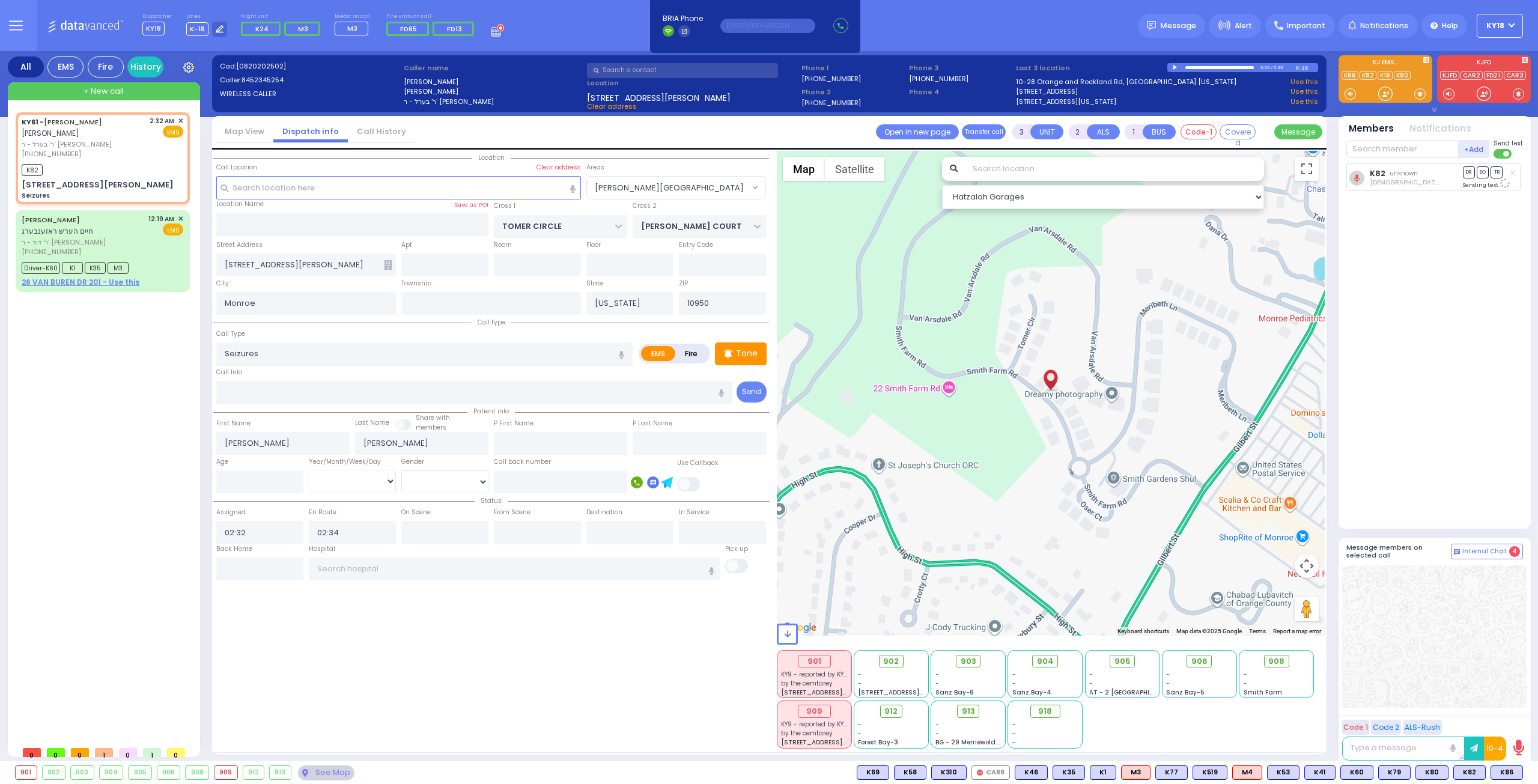
select select
radio input "true"
select select
select select "Hatzalah Garages"
select select "[PERSON_NAME][GEOGRAPHIC_DATA]"
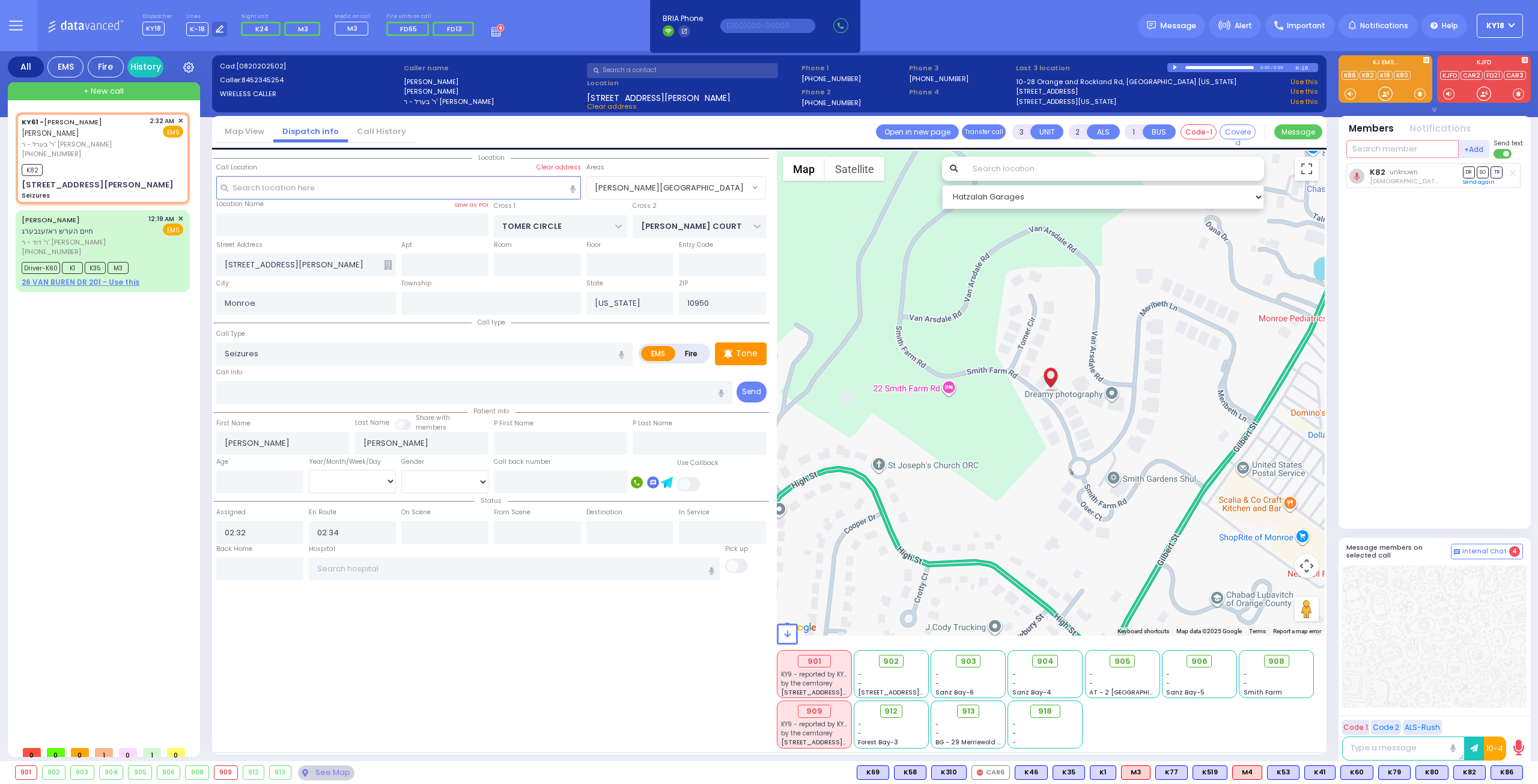
click at [1376, 151] on input "text" at bounding box center [1402, 149] width 112 height 18
type input "61"
click at [1386, 170] on div "KY61" at bounding box center [1386, 174] width 60 height 12
select select
radio input "true"
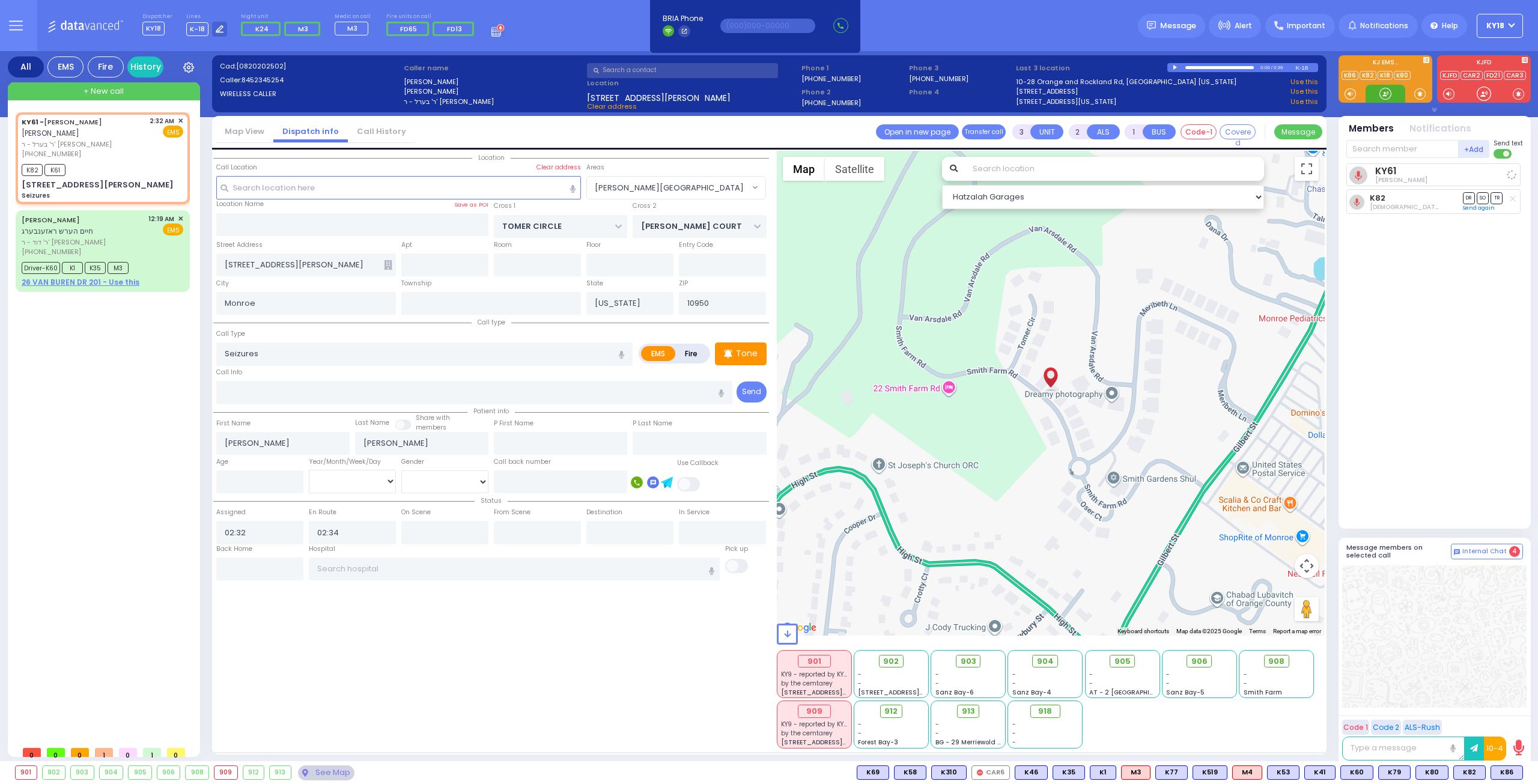
select select
select select "Hatzalah Garages"
select select "[PERSON_NAME][GEOGRAPHIC_DATA]"
click at [124, 237] on span "ר' דוד - ר' [PERSON_NAME]" at bounding box center [83, 242] width 122 height 10
type input "6"
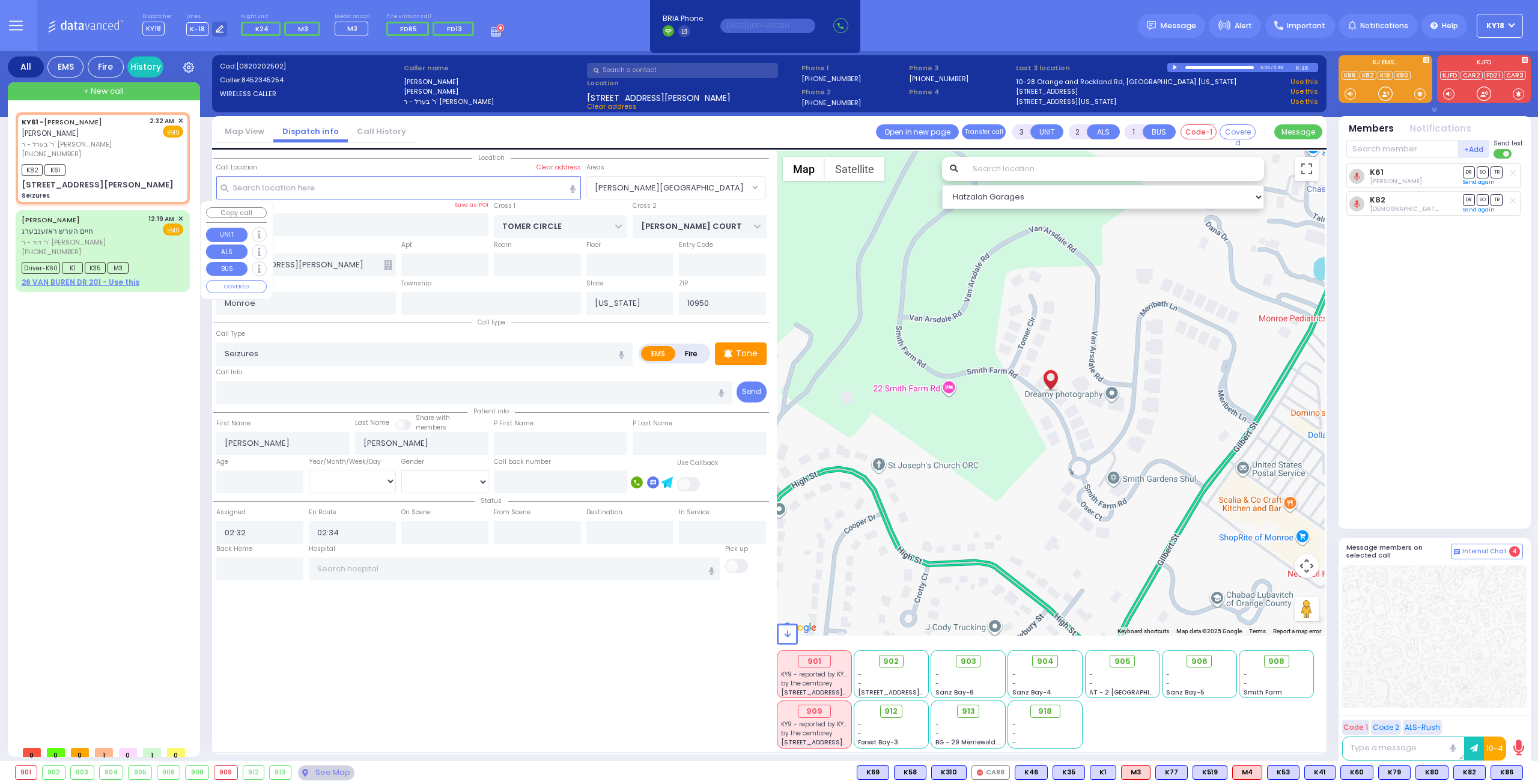
type input "6"
select select
radio input "true"
type input "[PERSON_NAME]"
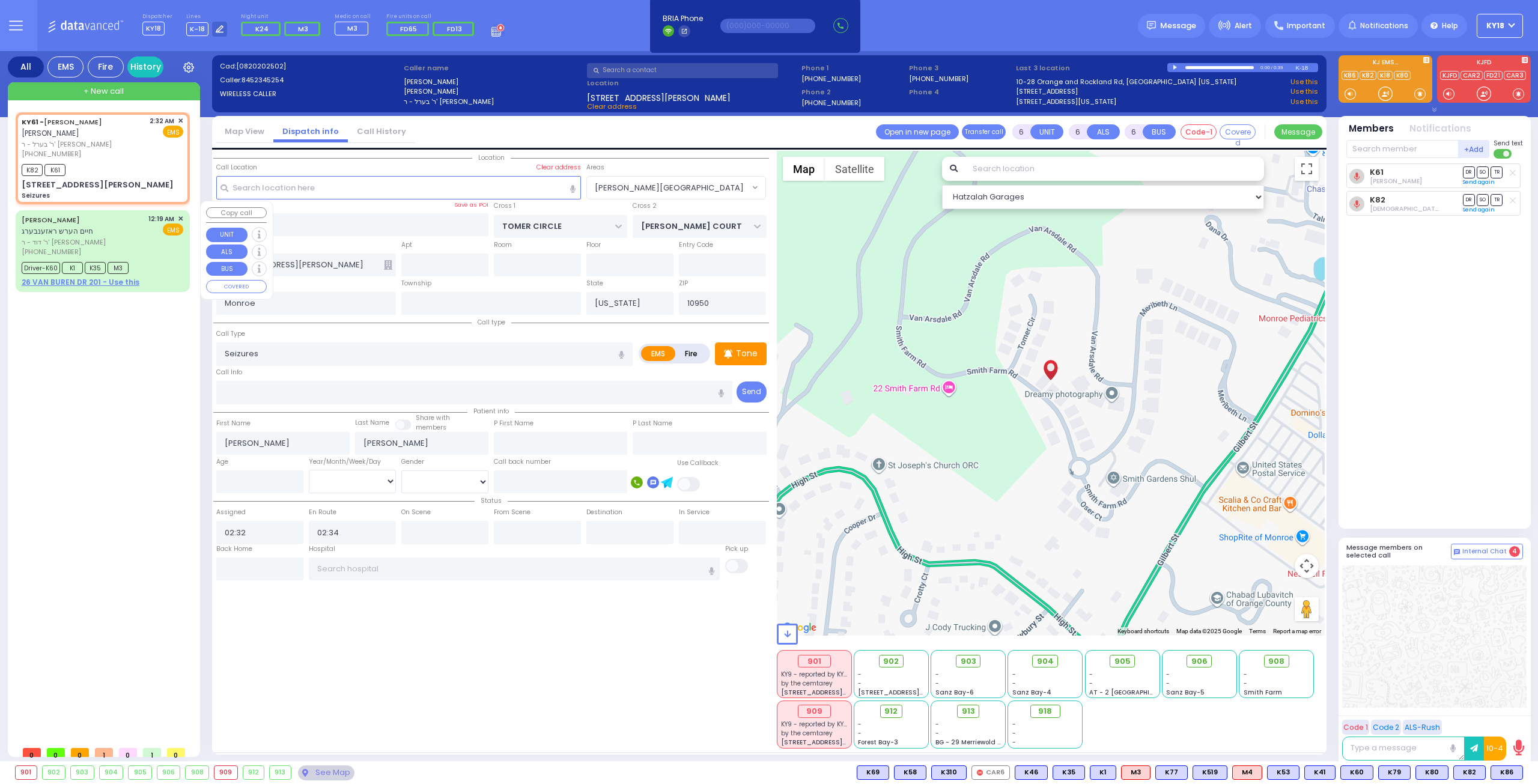
type input "ROSENBERG"
type input "[PERSON_NAME]"
type input "Gross"
type input "9"
select select "Year"
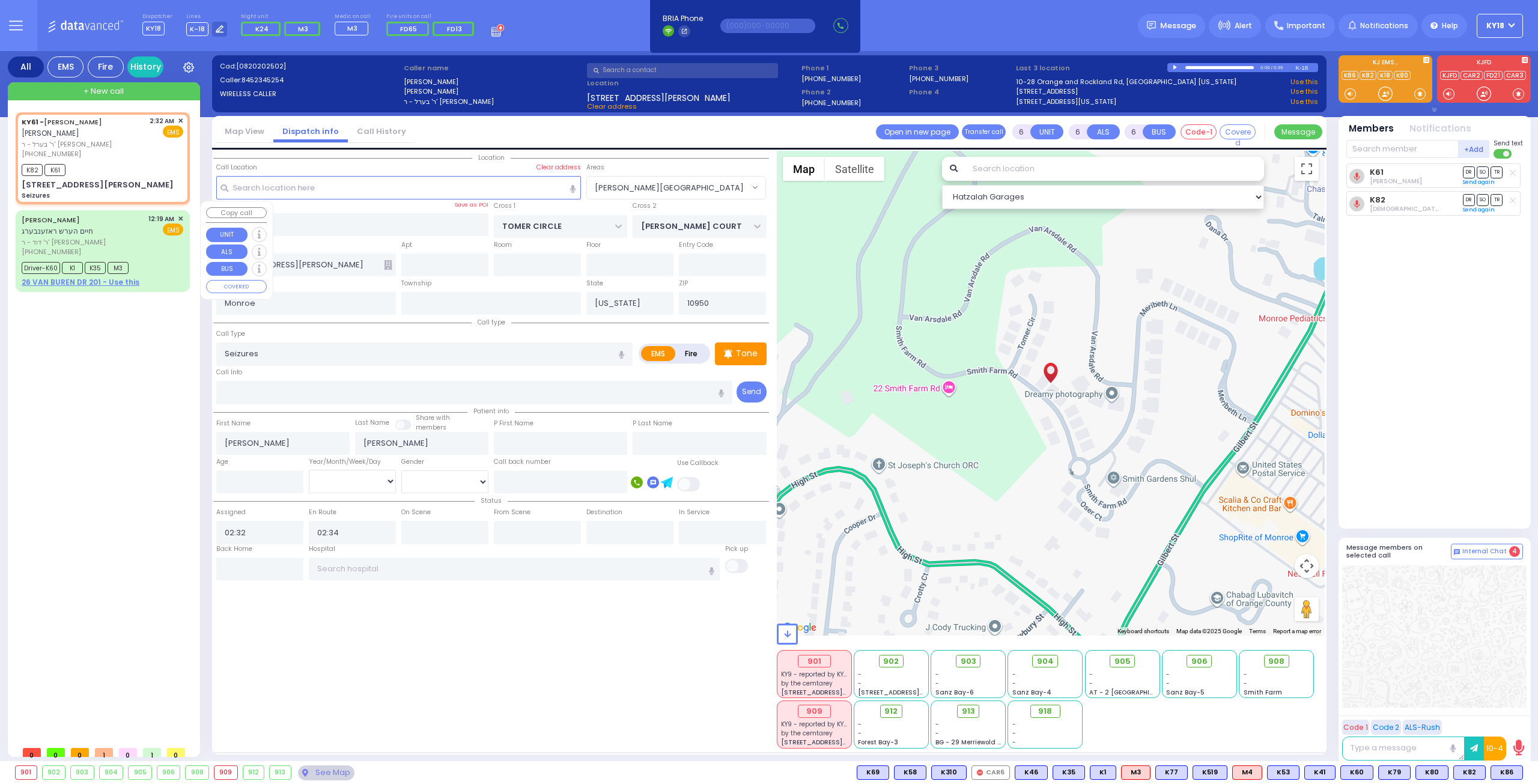
select select "[DEMOGRAPHIC_DATA]"
type input "00:19"
type input "00:23"
type input "01:11"
type input "[US_STATE][GEOGRAPHIC_DATA]- [GEOGRAPHIC_DATA] [STREET_ADDRESS][US_STATE]"
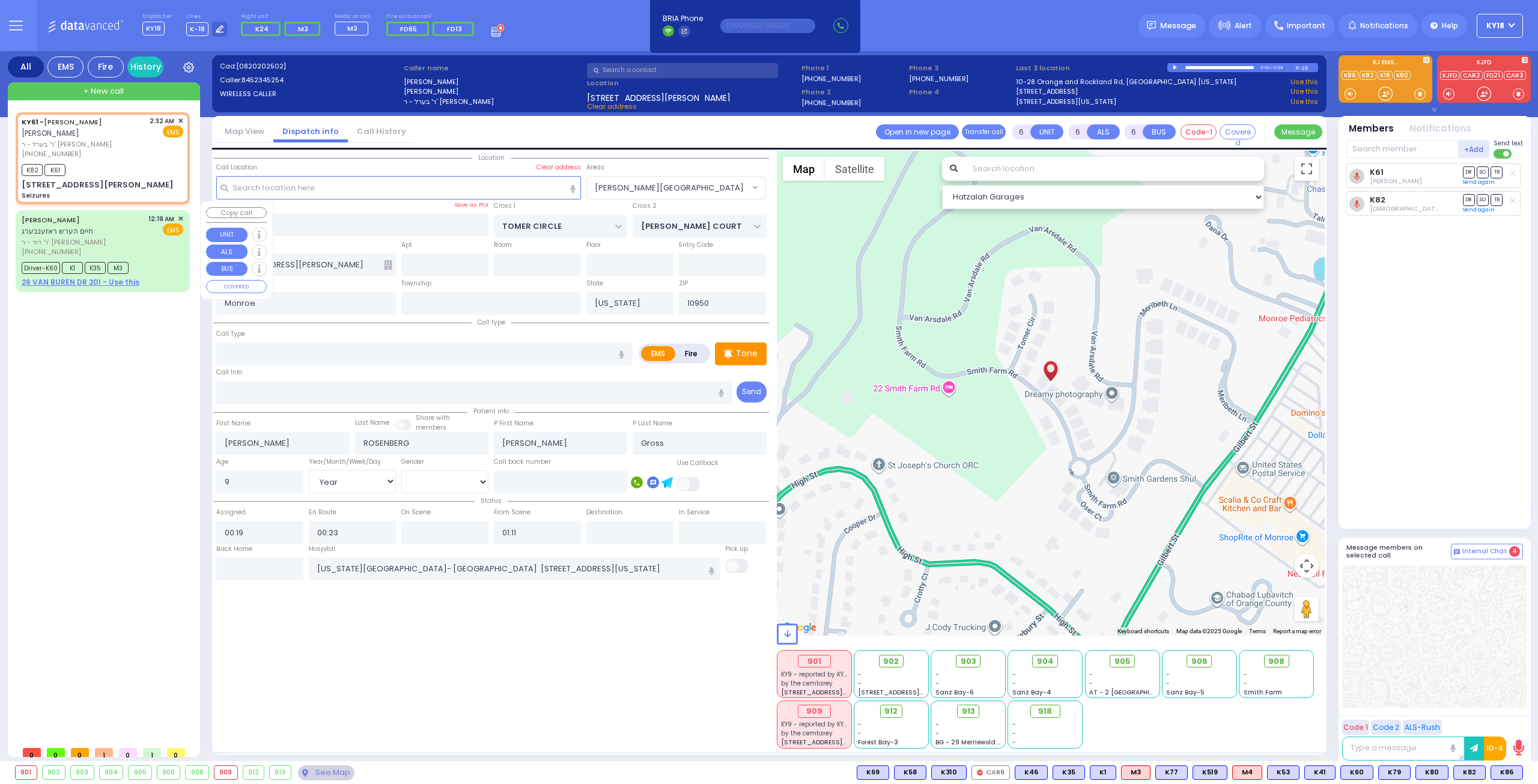
select select "Hatzalah Garages"
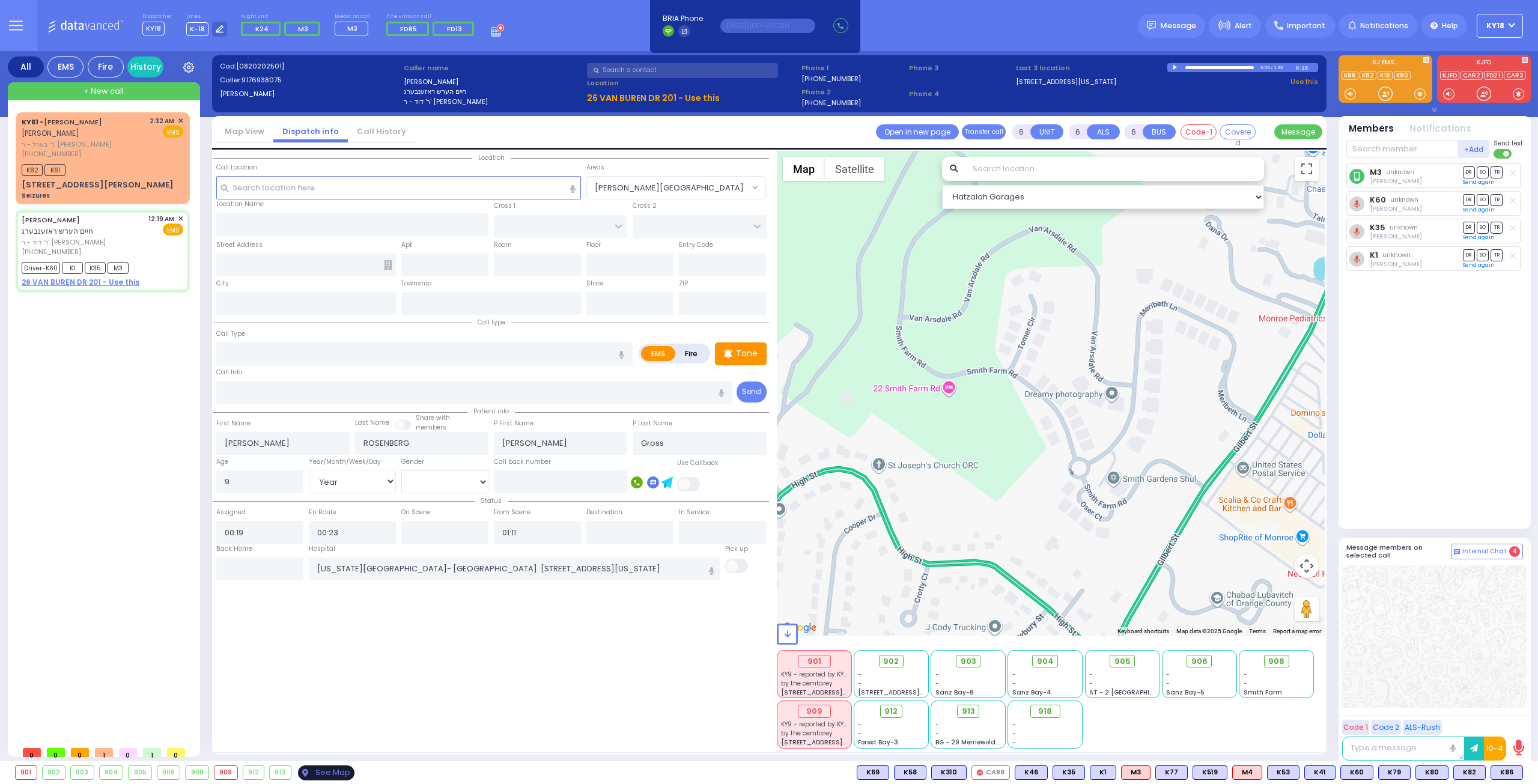
click at [320, 772] on div "See Map" at bounding box center [326, 773] width 57 height 15
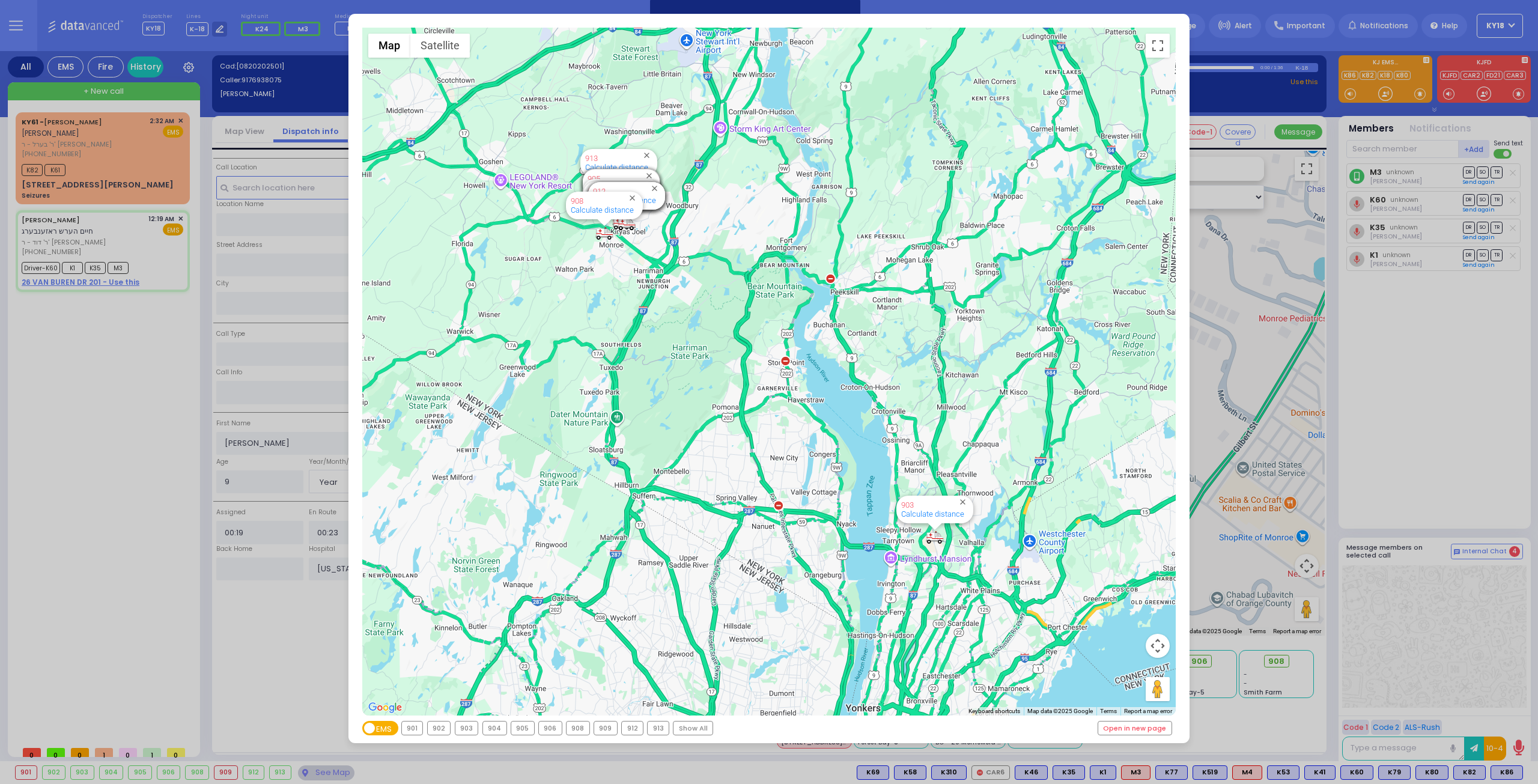
click at [149, 379] on div "← Move left → Move right ↑ Move up ↓ Move down + Zoom in - Zoom out Home Jump l…" at bounding box center [769, 392] width 1538 height 784
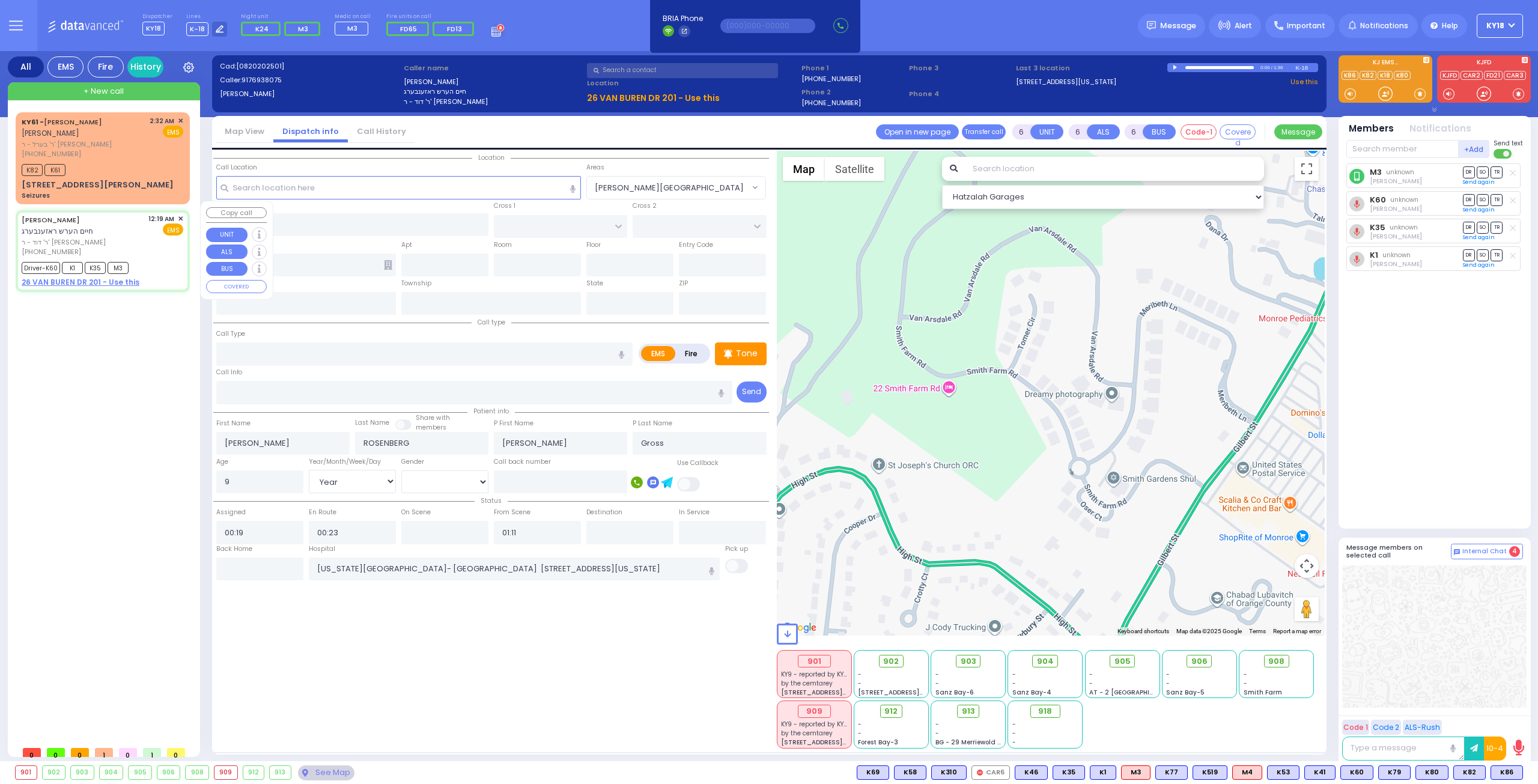
drag, startPoint x: 129, startPoint y: 228, endPoint x: 175, endPoint y: 259, distance: 55.5
click at [131, 226] on div "[PERSON_NAME] חיים הערש ראזענבערג" at bounding box center [83, 225] width 122 height 24
select select
radio input "true"
select select "Year"
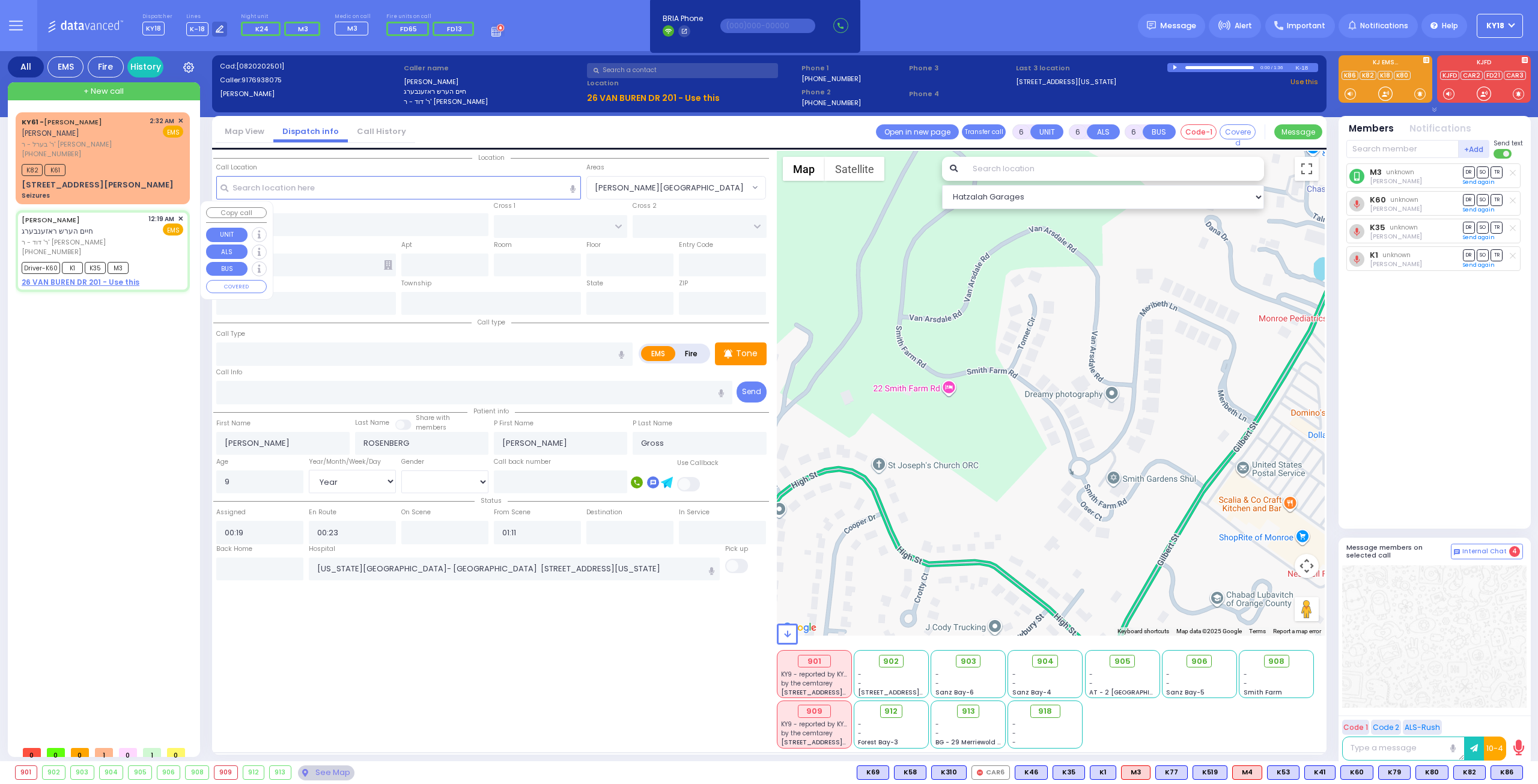
select select "[DEMOGRAPHIC_DATA]"
select select "Hatzalah Garages"
click at [965, 658] on span "903" at bounding box center [972, 661] width 15 height 12
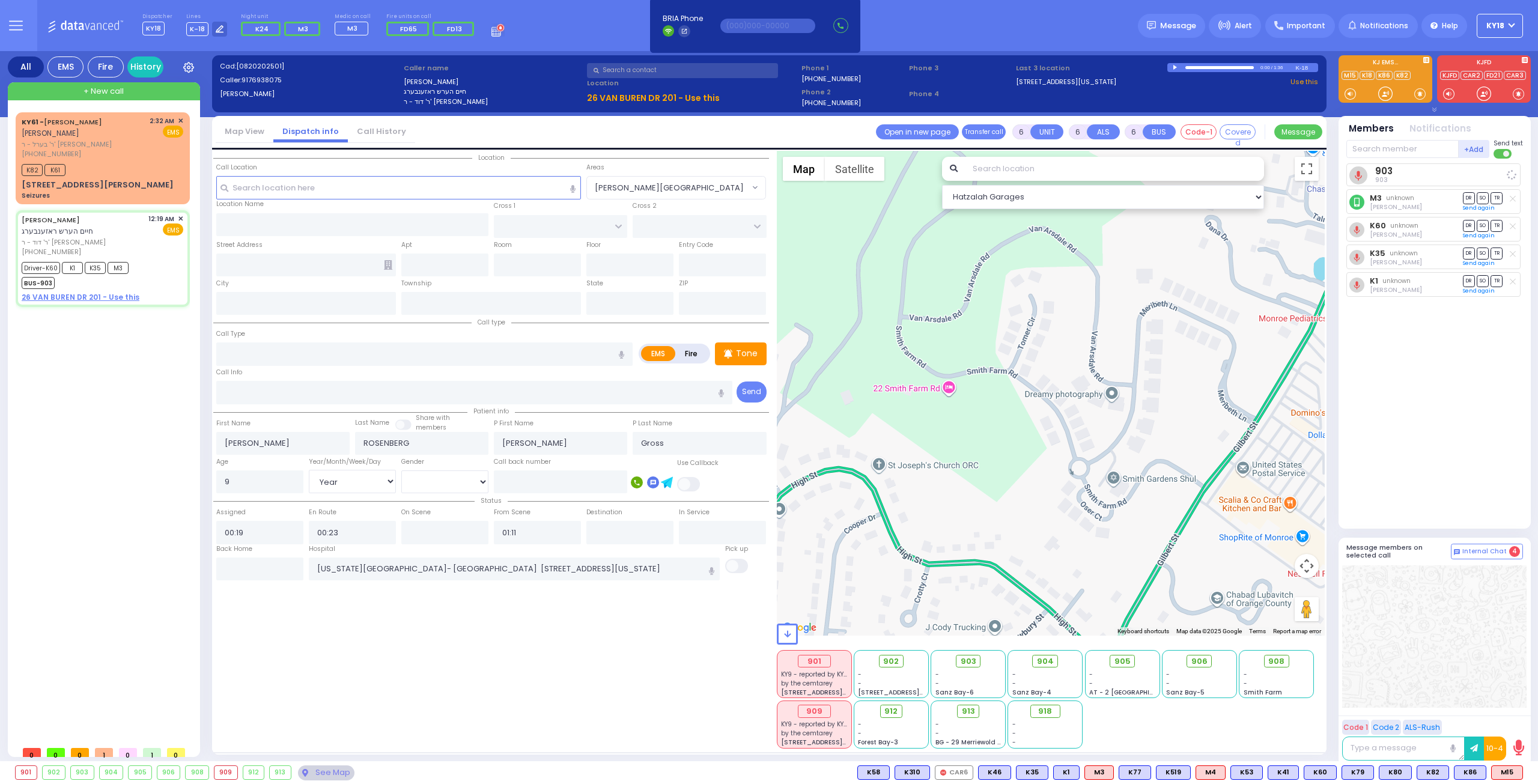
select select
radio input "true"
select select "Year"
select select "[DEMOGRAPHIC_DATA]"
select select "Hatzalah Garages"
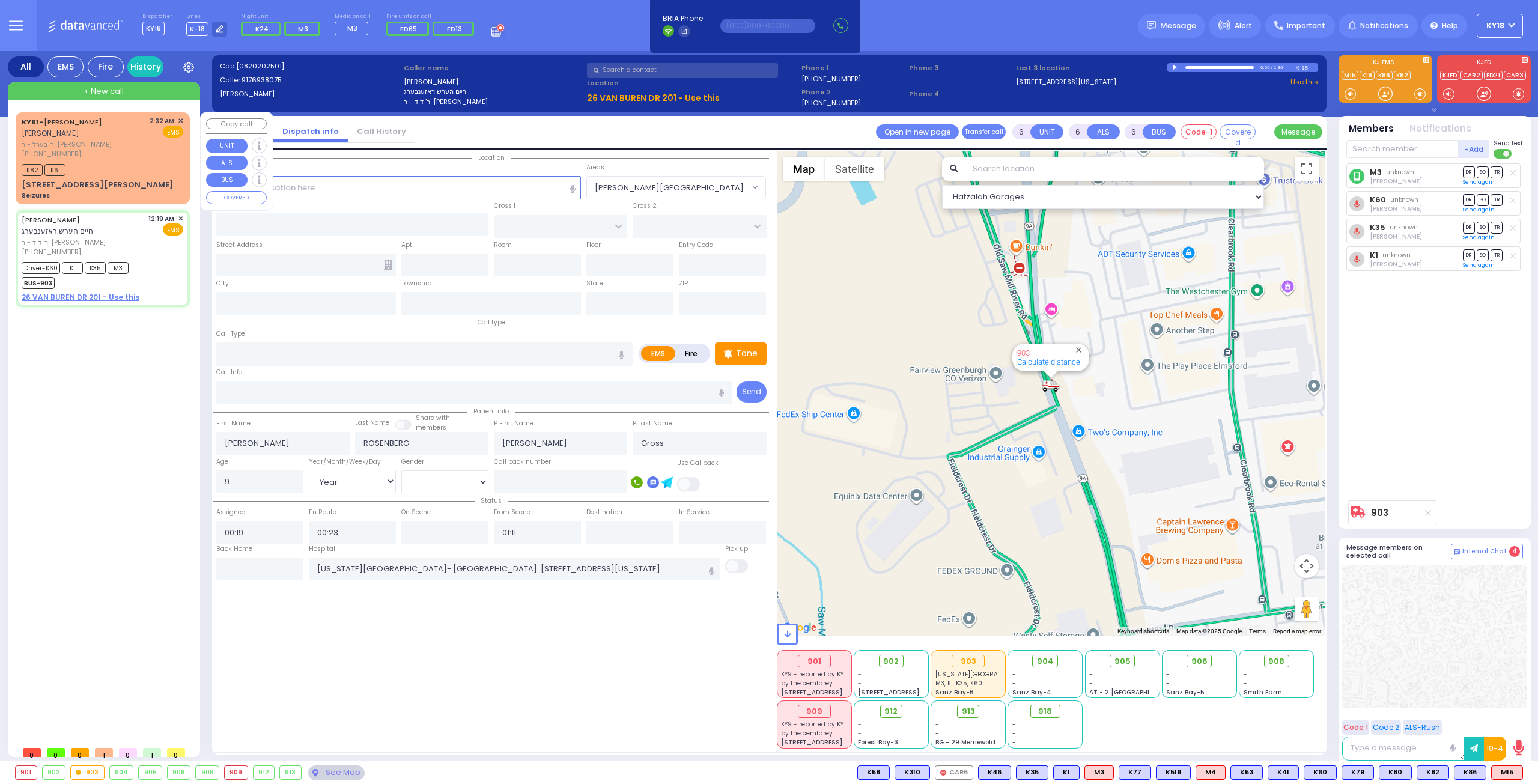
click at [155, 166] on div "K82 K61" at bounding box center [102, 168] width 161 height 15
type input "3"
type input "2"
type input "1"
select select
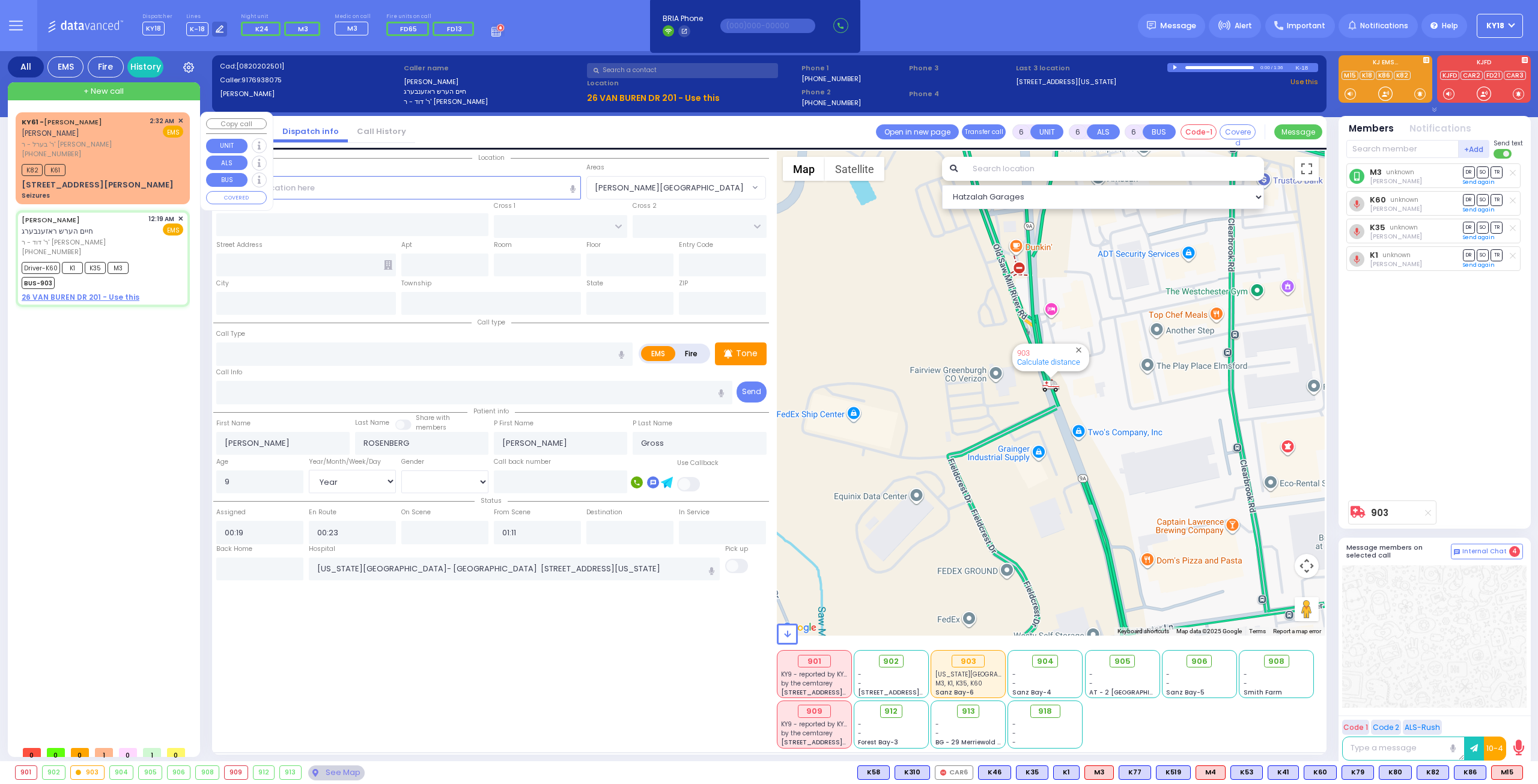
type input "Seizures"
radio input "true"
type input "[PERSON_NAME]"
select select
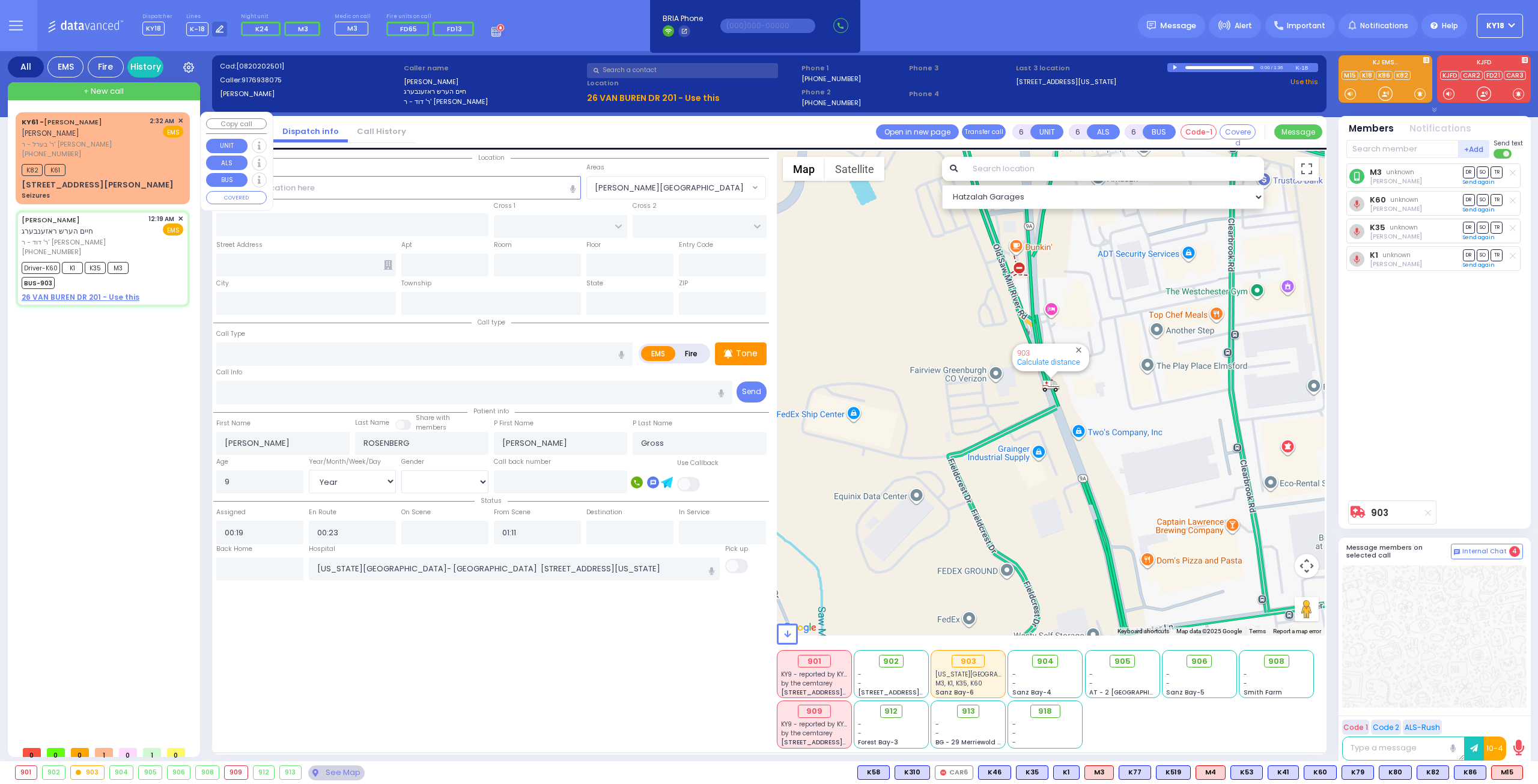
select select
type input "02:32"
type input "02:34"
select select "Hatzalah Garages"
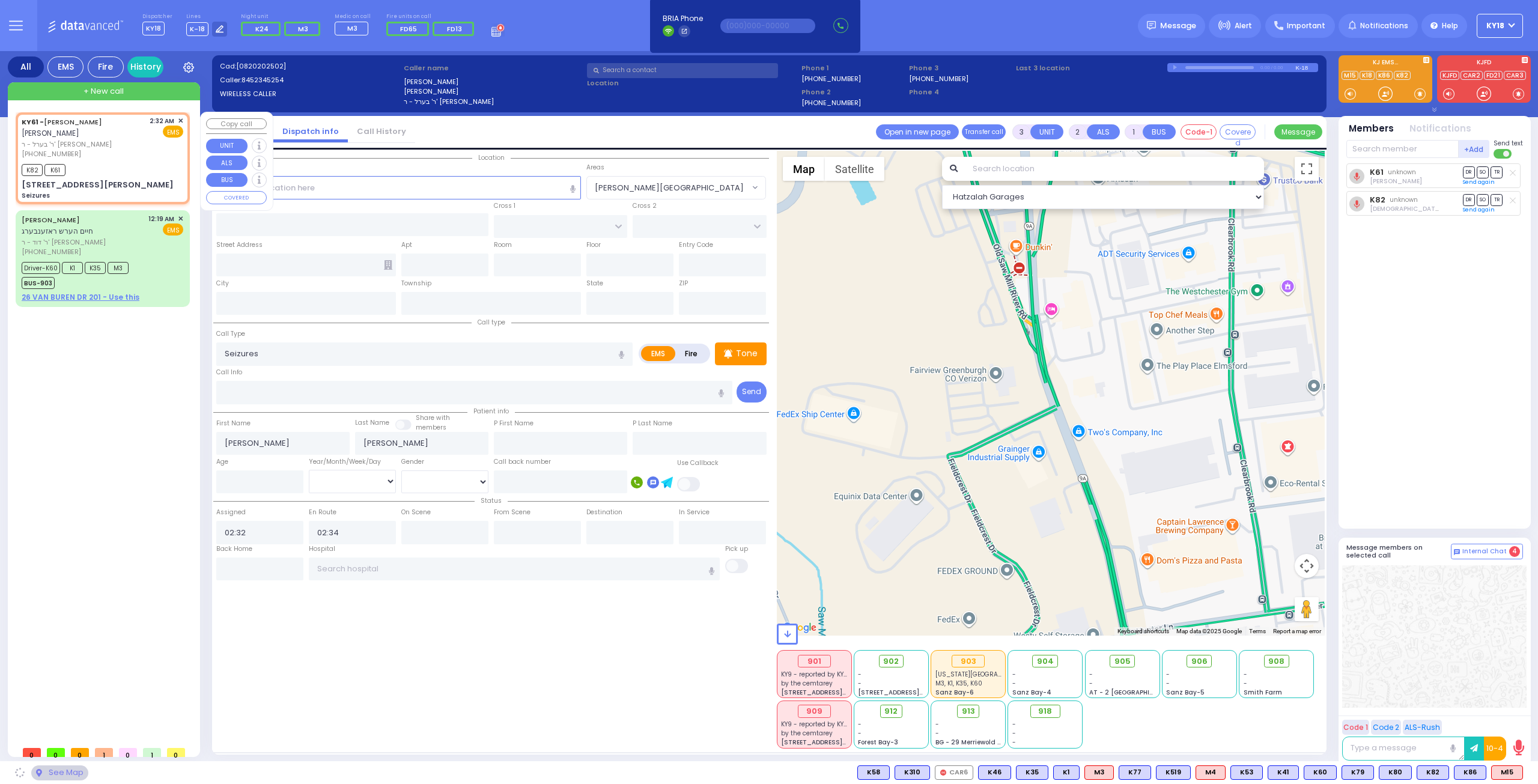
type input "TOMER CIRCLE"
type input "[PERSON_NAME] COURT"
type input "[STREET_ADDRESS][PERSON_NAME]"
type input "Monroe"
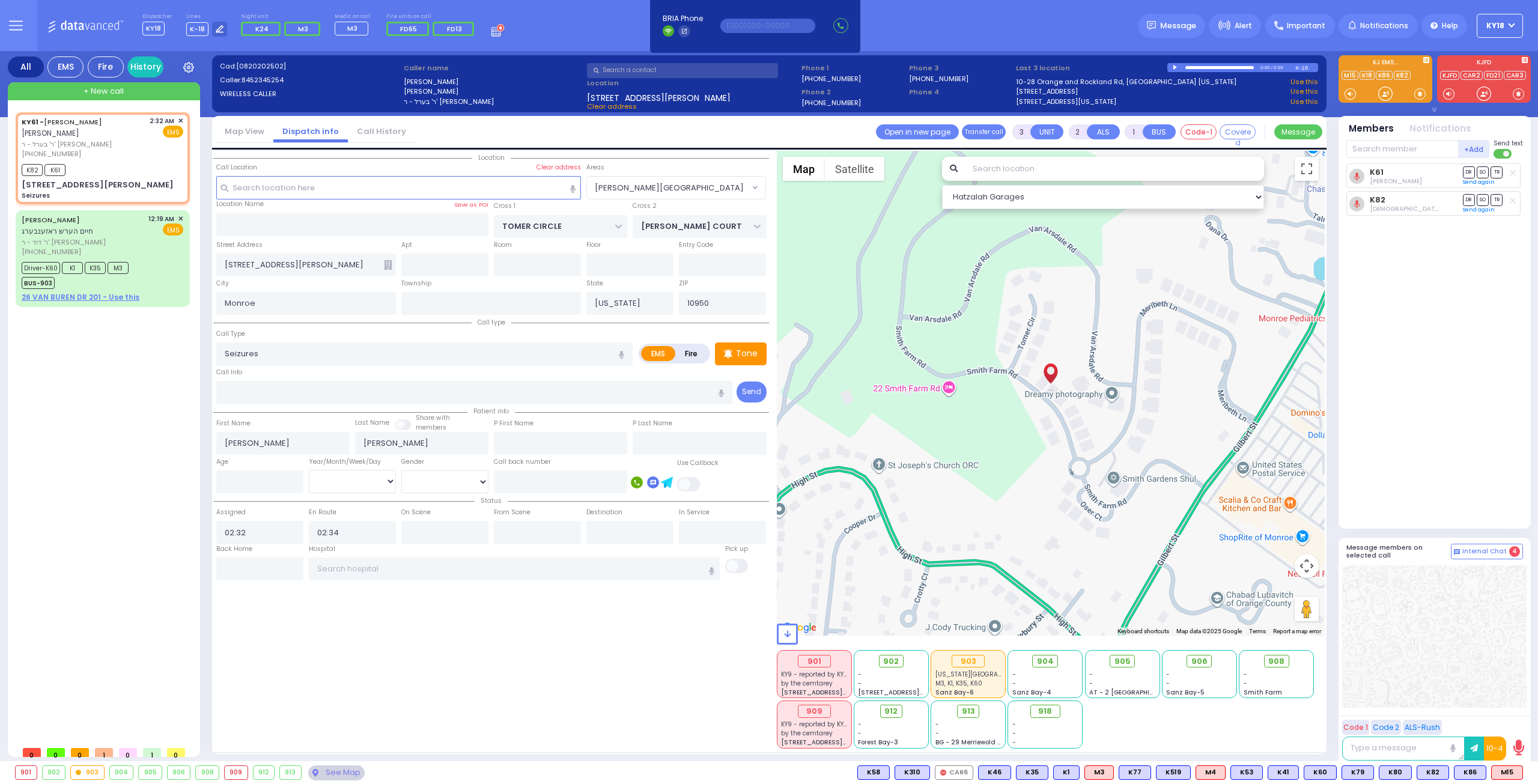
drag, startPoint x: 1537, startPoint y: 653, endPoint x: 1537, endPoint y: 812, distance: 159.0
click at [1537, 783] on html "Dashboard" at bounding box center [769, 392] width 1538 height 784
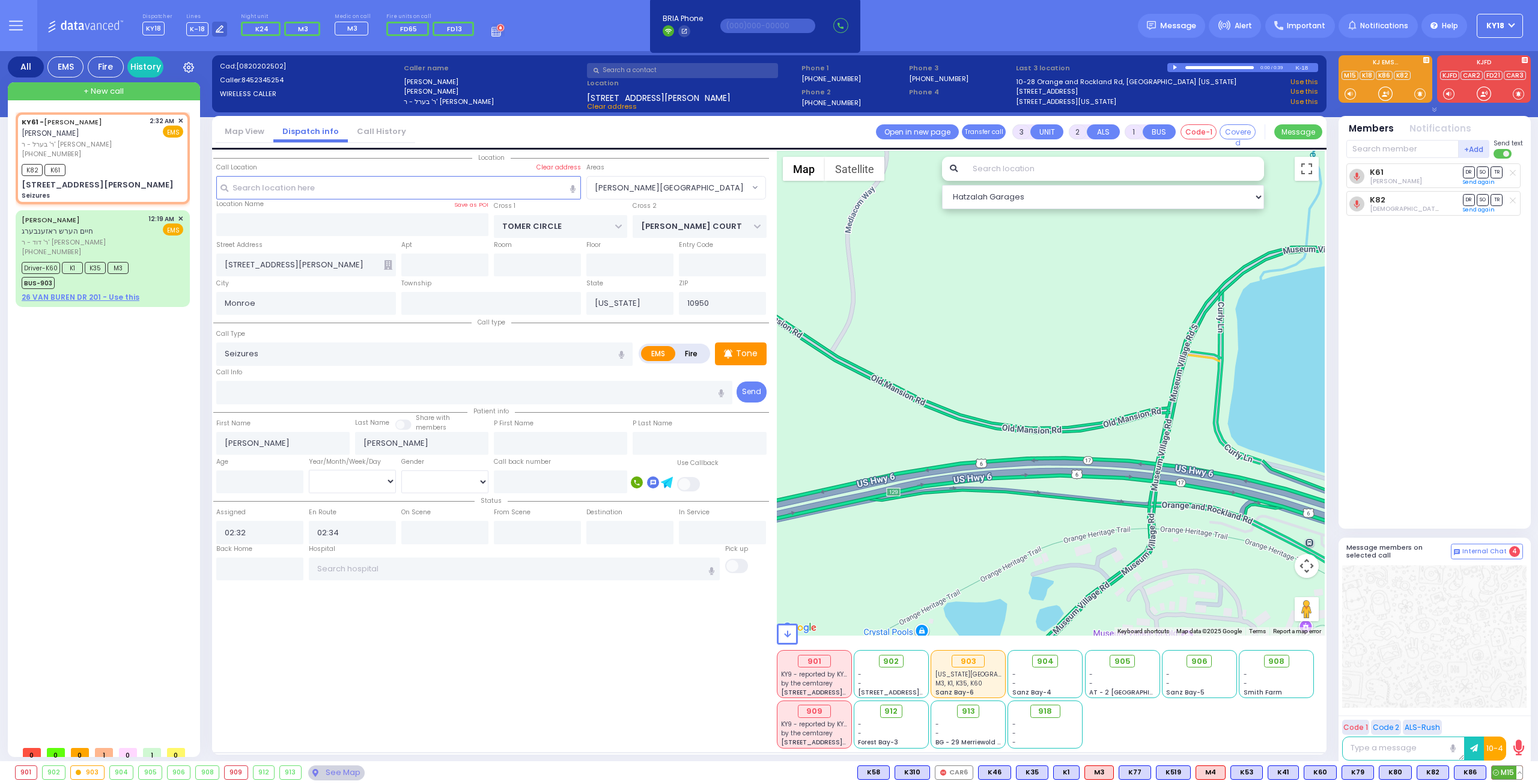
click at [1497, 770] on circle at bounding box center [1495, 772] width 5 height 5
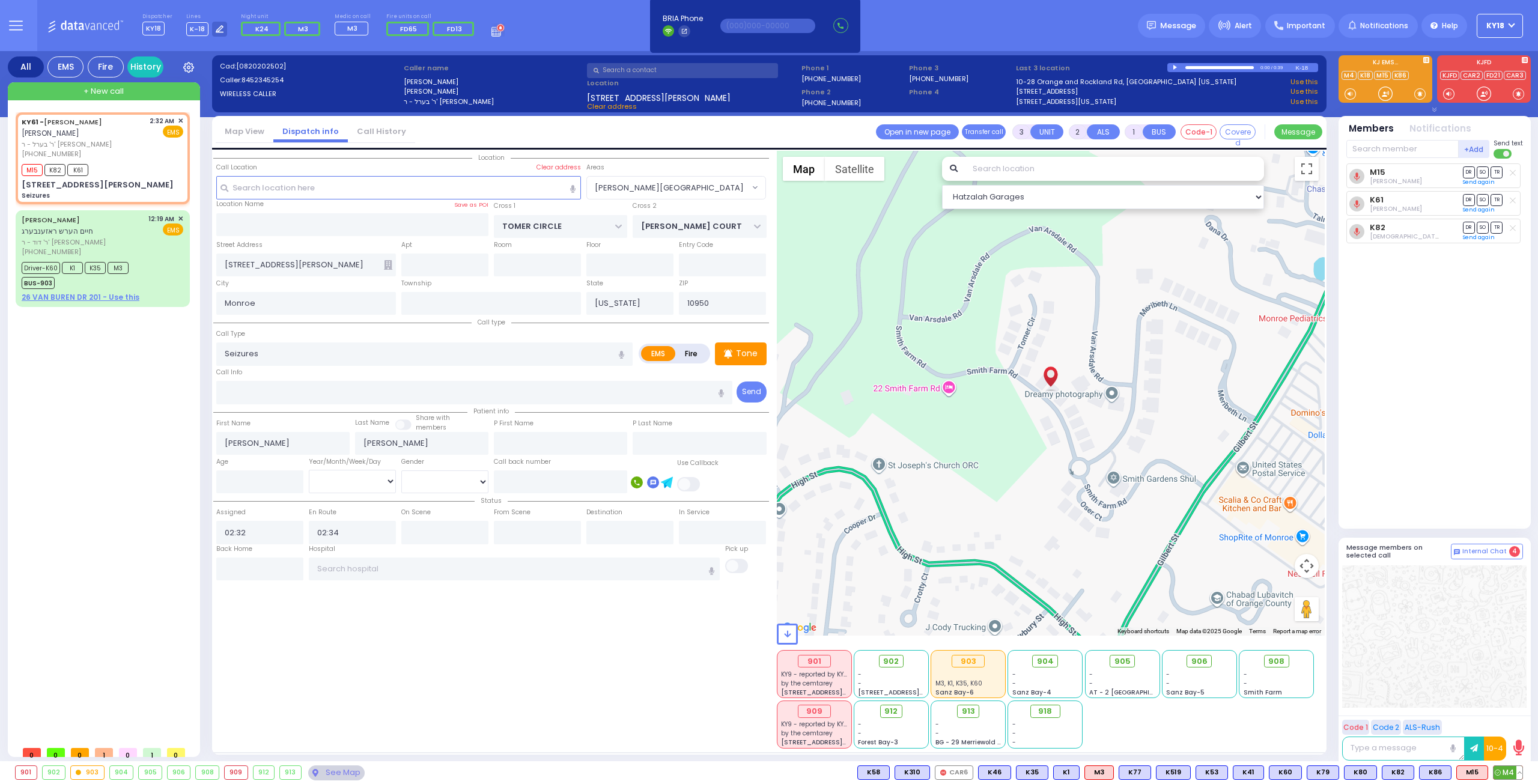
click at [1499, 770] on icon at bounding box center [1497, 772] width 6 height 6
click at [145, 143] on span "ר' בערל - ר' [PERSON_NAME]" at bounding box center [84, 144] width 124 height 10
click at [1366, 771] on span "K86" at bounding box center [1362, 773] width 31 height 13
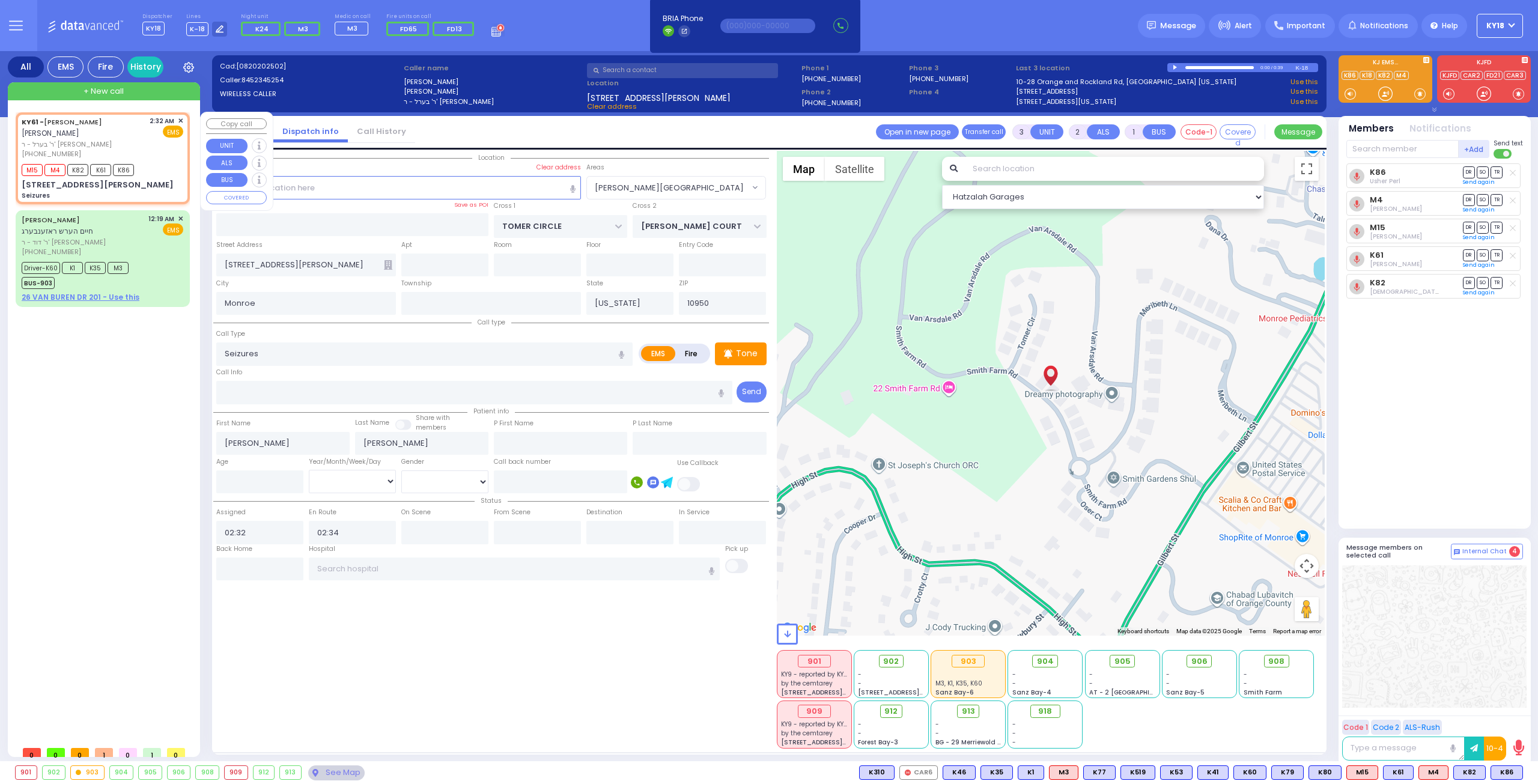
click at [133, 142] on span "ר' בערל - ר' [PERSON_NAME]" at bounding box center [84, 144] width 124 height 10
click at [1283, 659] on span "908" at bounding box center [1281, 661] width 16 height 12
